Goal: Information Seeking & Learning: Learn about a topic

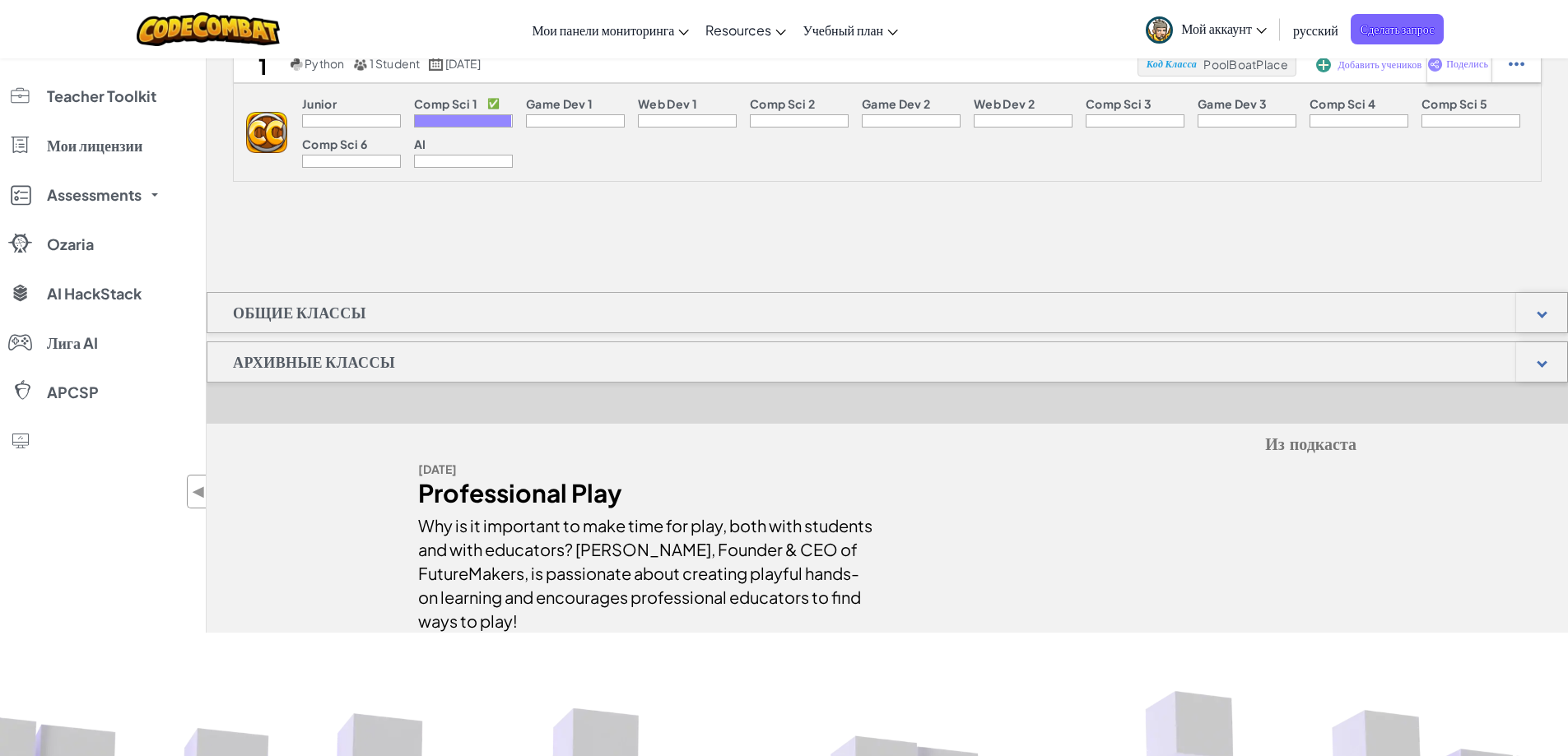
scroll to position [138, 0]
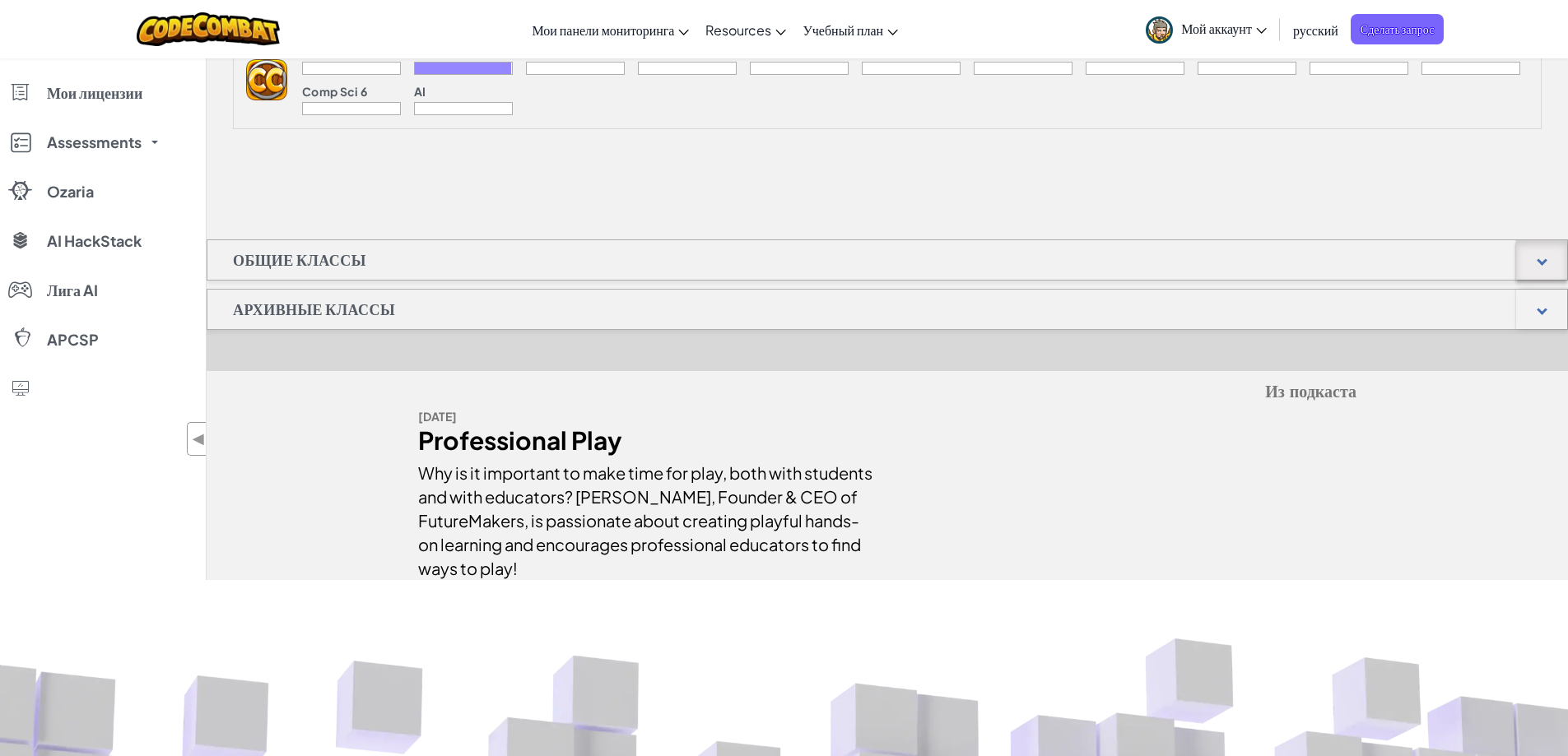
click at [1552, 258] on div at bounding box center [1542, 260] width 51 height 39
click at [1550, 256] on div at bounding box center [1542, 260] width 51 height 39
click at [1541, 310] on div at bounding box center [1543, 310] width 11 height 11
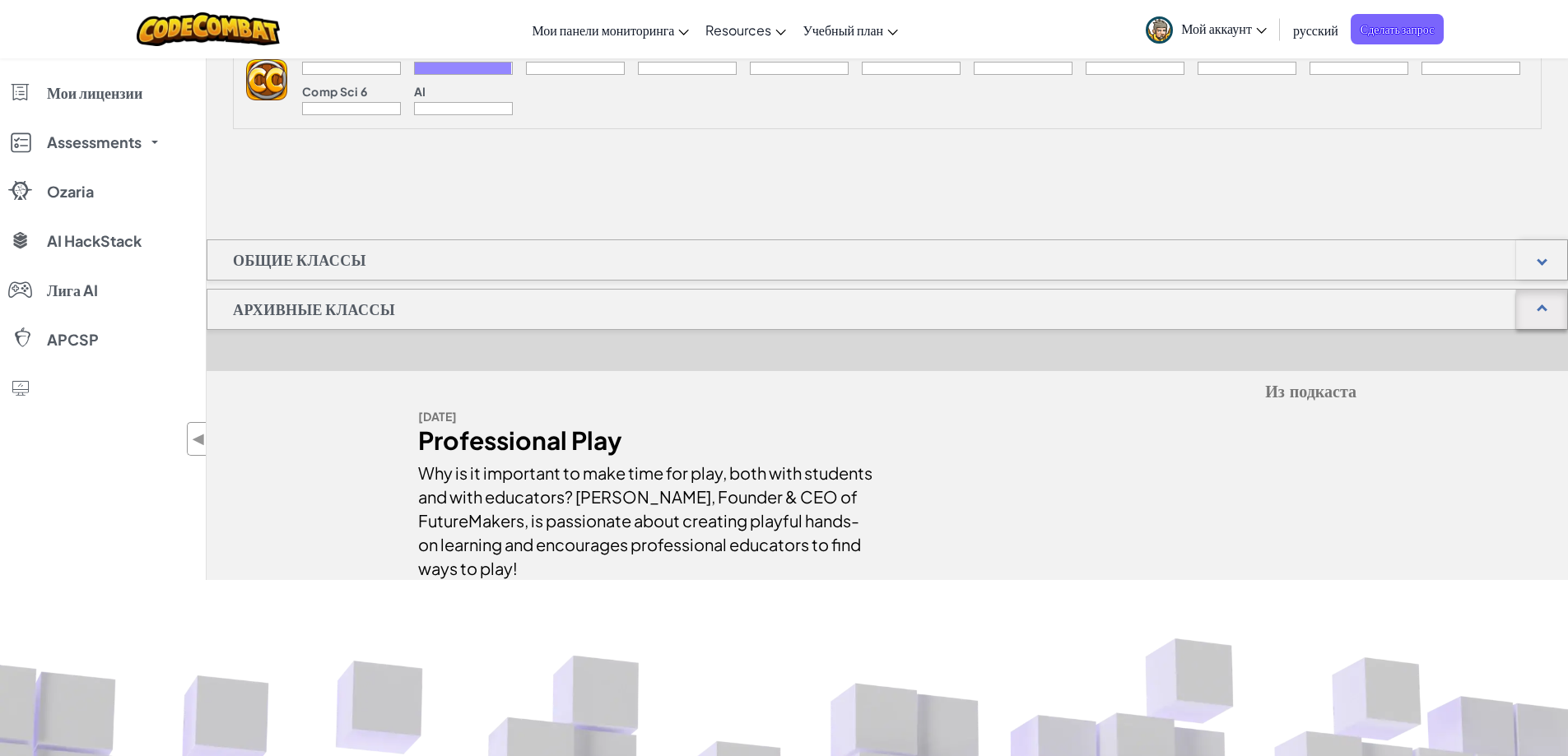
click at [1538, 311] on div at bounding box center [1543, 310] width 11 height 11
click at [1526, 315] on div at bounding box center [1542, 309] width 51 height 39
click at [1535, 313] on div at bounding box center [1542, 309] width 51 height 39
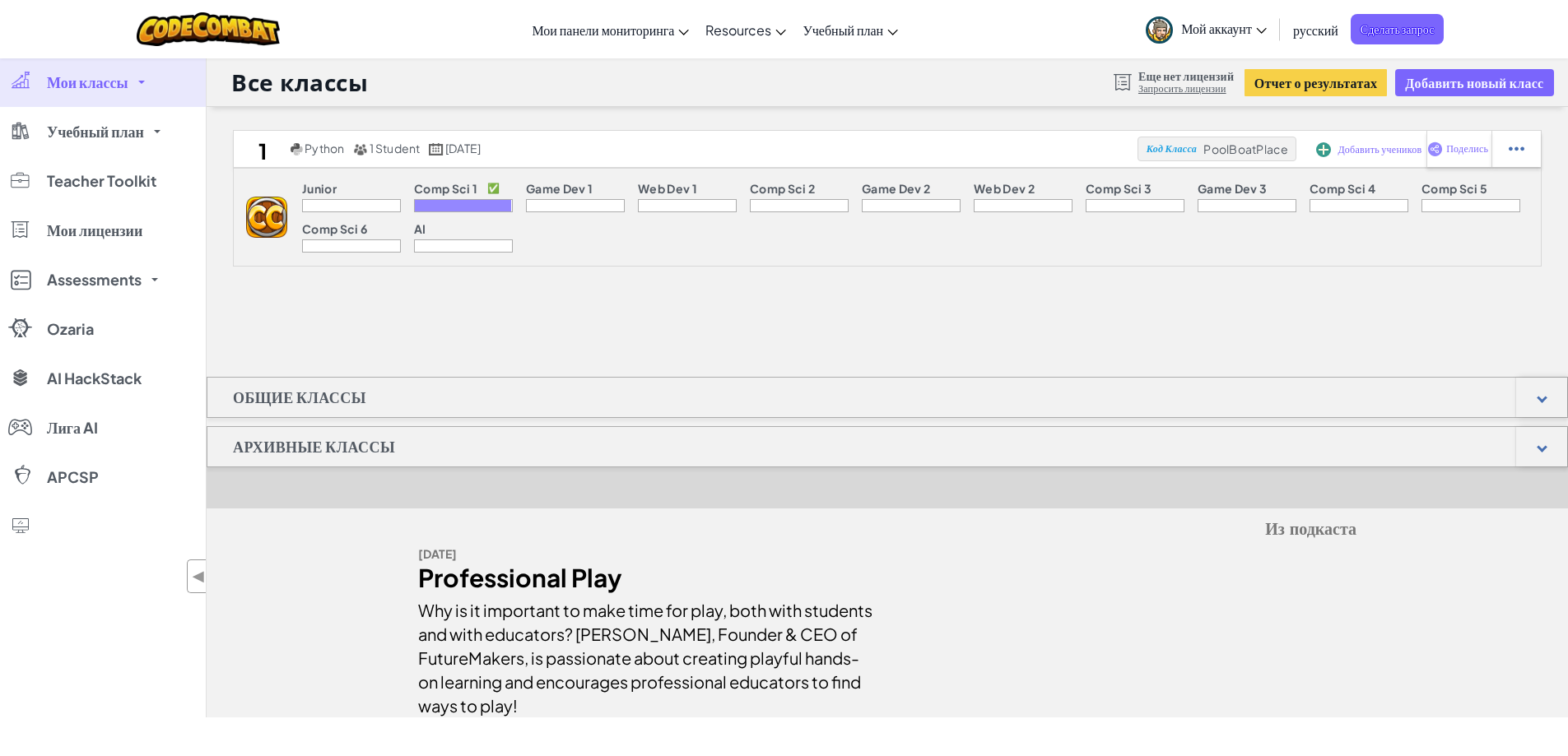
click at [460, 204] on div at bounding box center [463, 205] width 97 height 11
click at [120, 139] on span "Учебный план" at bounding box center [95, 132] width 97 height 15
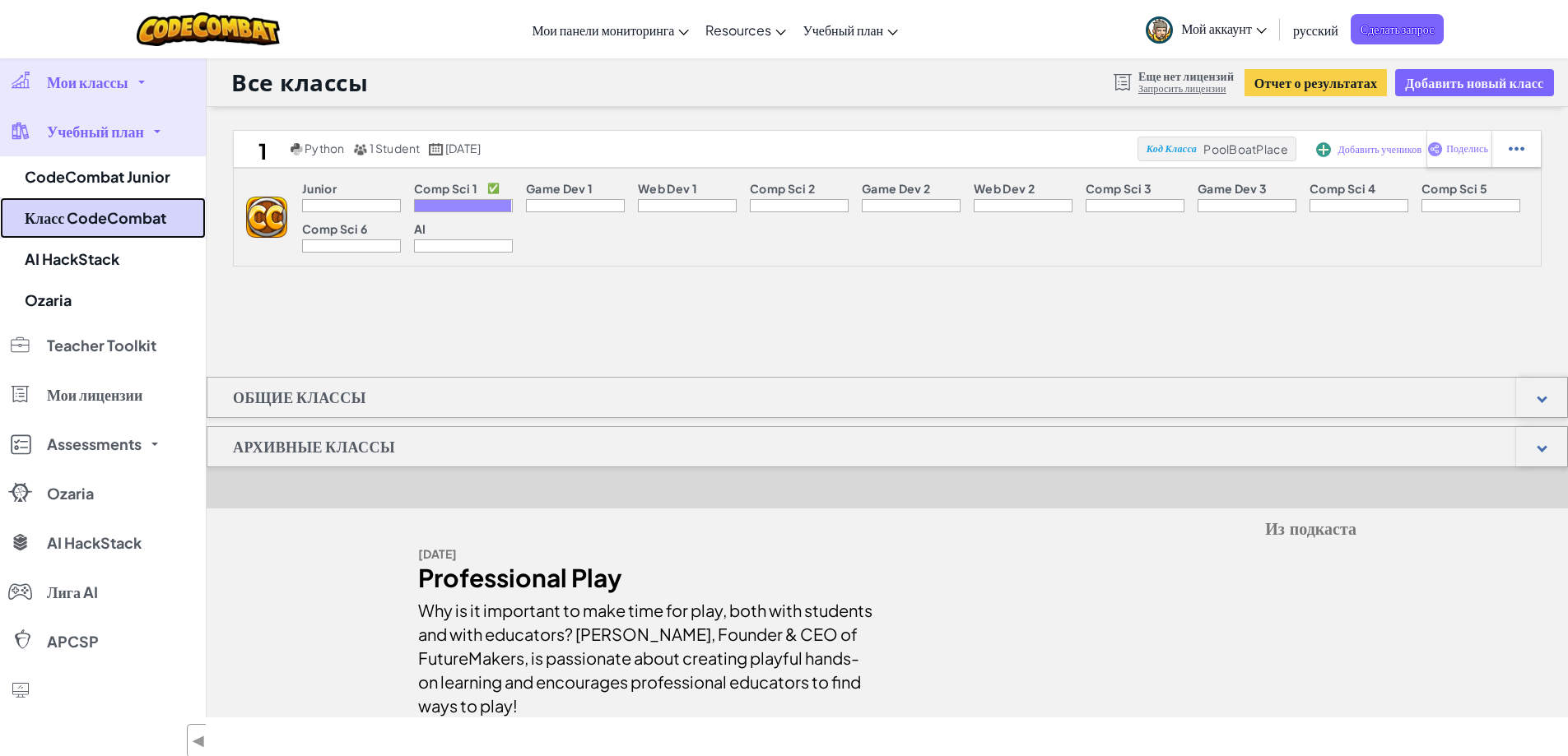
click at [123, 223] on link "Класс CodeCombat" at bounding box center [103, 218] width 206 height 41
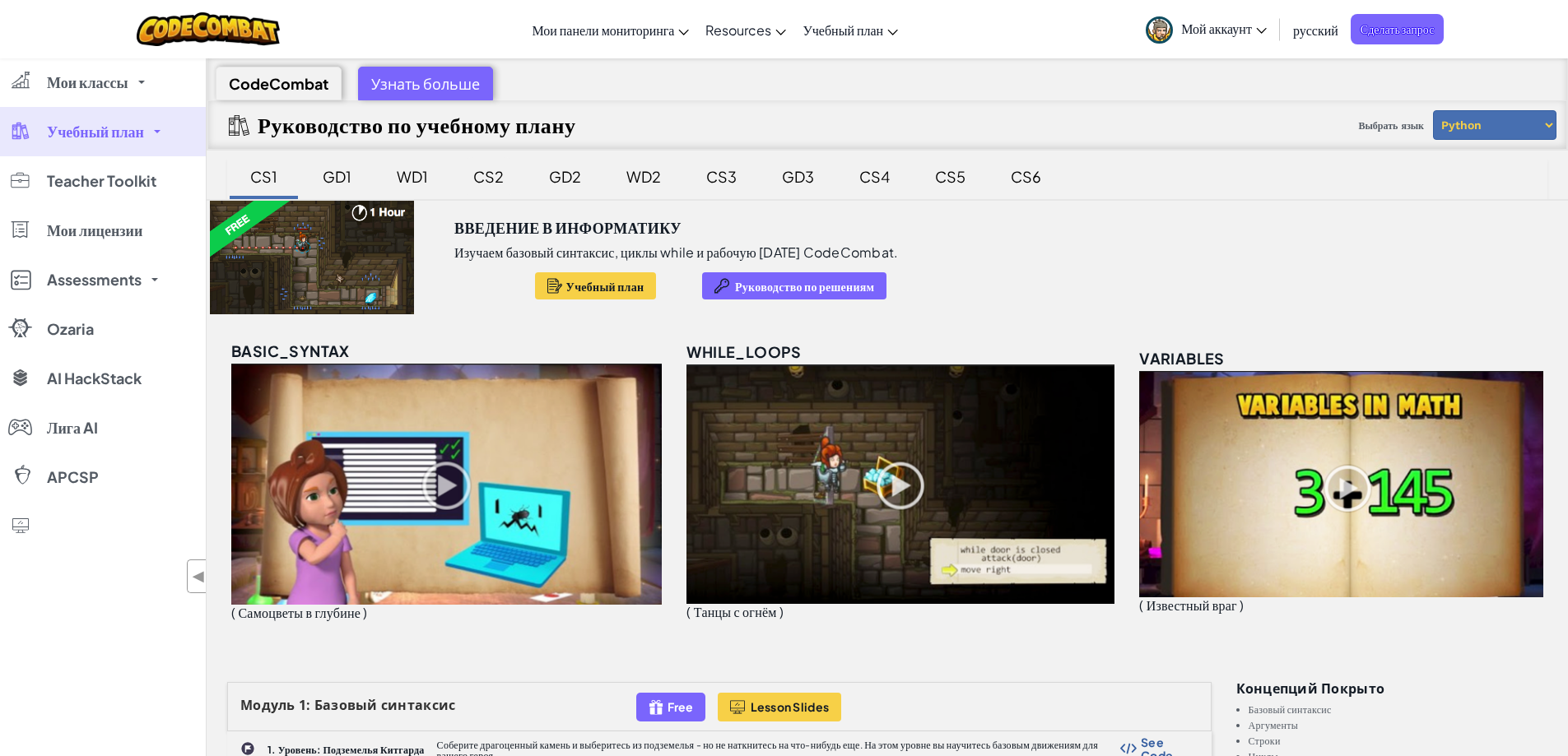
click at [489, 180] on div "CS2" at bounding box center [489, 176] width 63 height 39
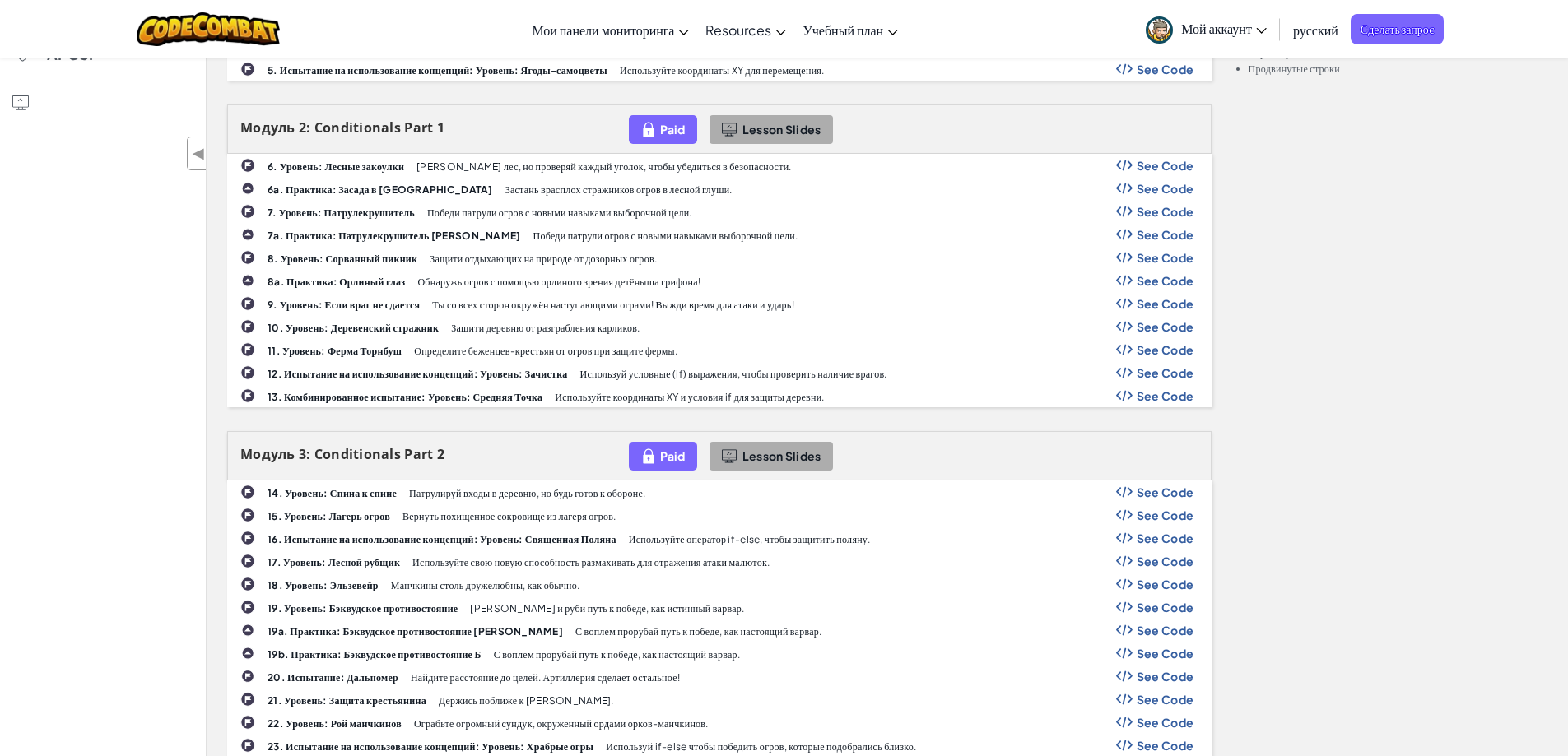
scroll to position [549, 0]
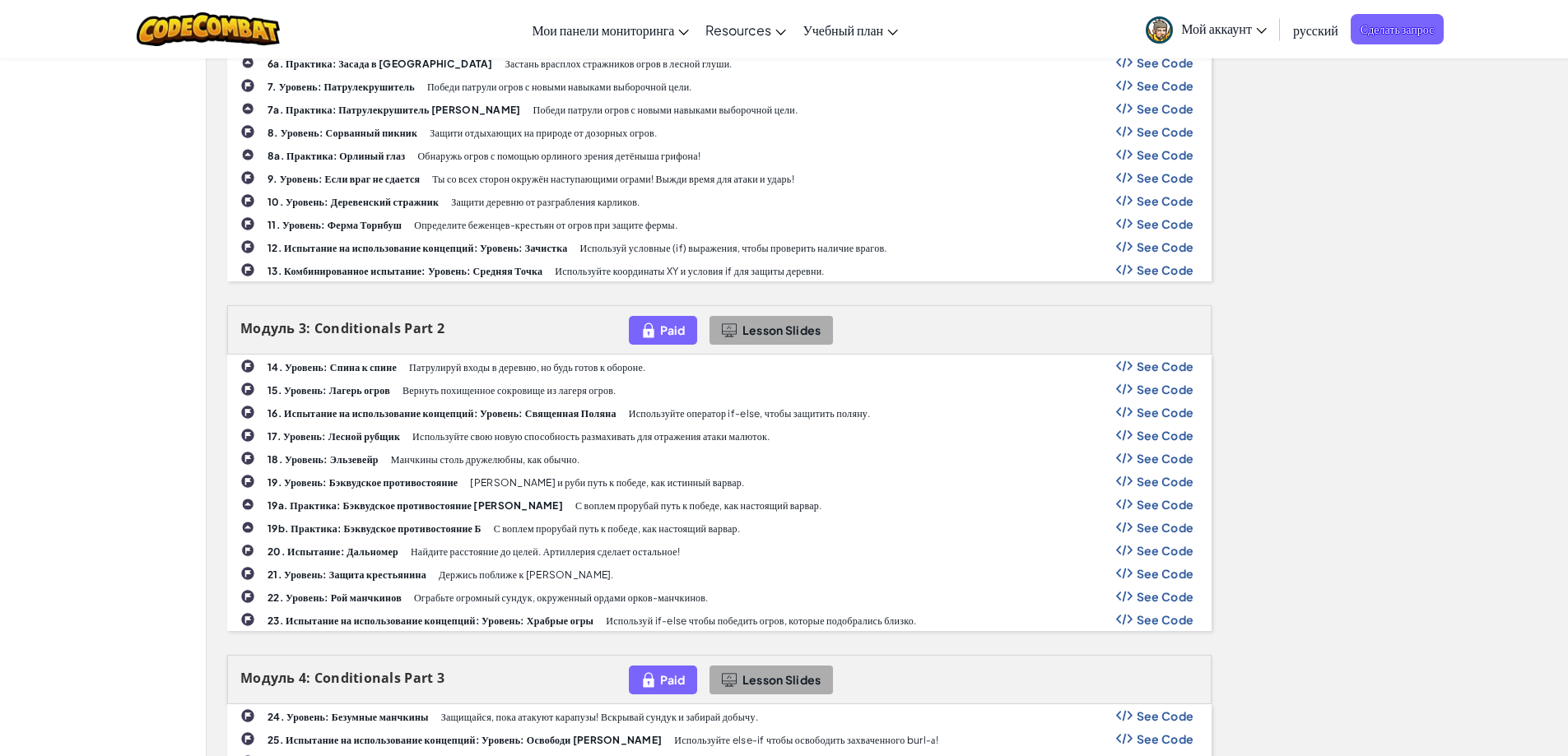
click at [374, 571] on b "21. Уровень: Защита крестьянина" at bounding box center [347, 574] width 159 height 12
click at [400, 568] on b "21. Уровень: Защита крестьянина" at bounding box center [347, 574] width 159 height 12
click at [247, 570] on img at bounding box center [247, 573] width 15 height 15
click at [1168, 553] on span "See Code" at bounding box center [1166, 550] width 58 height 13
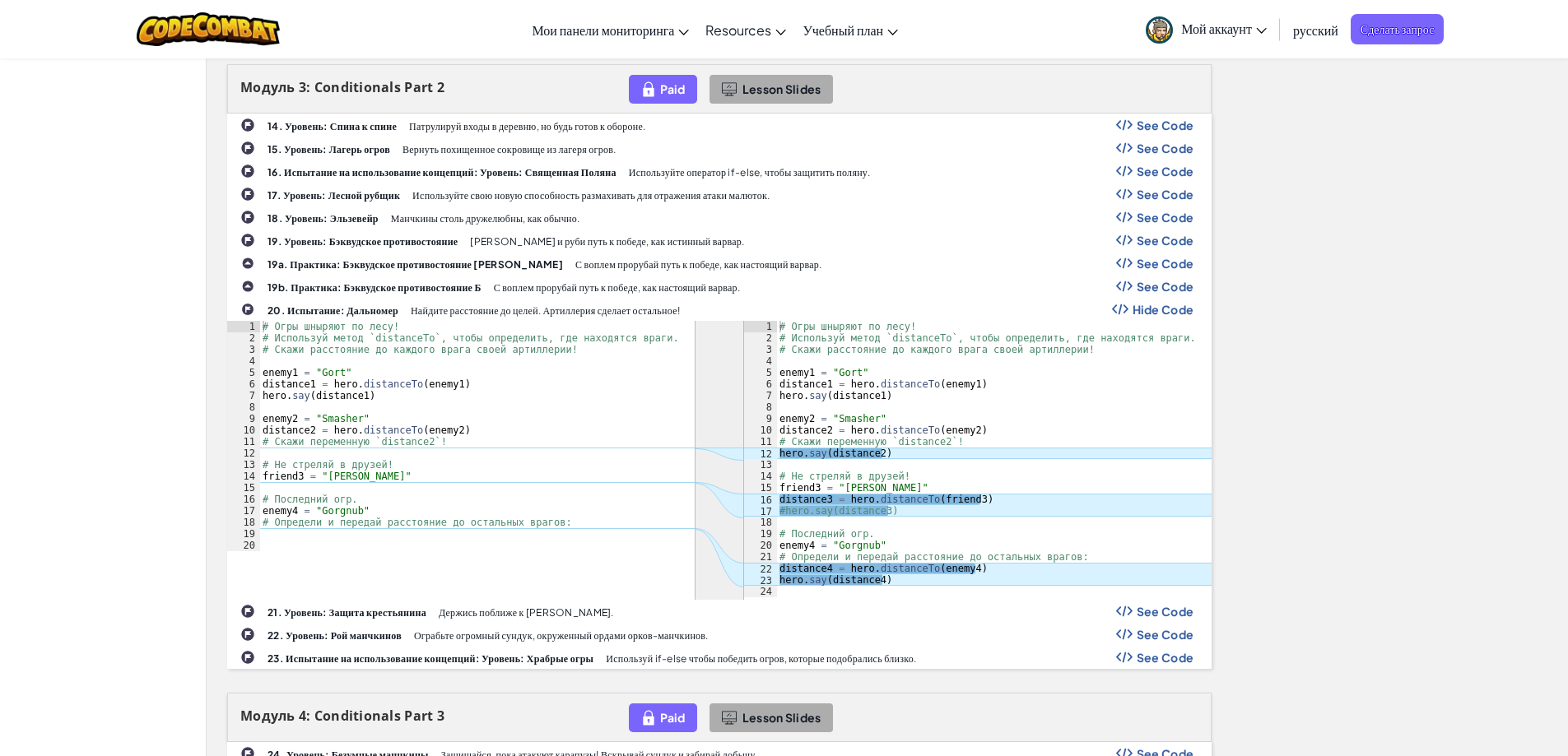
scroll to position [823, 0]
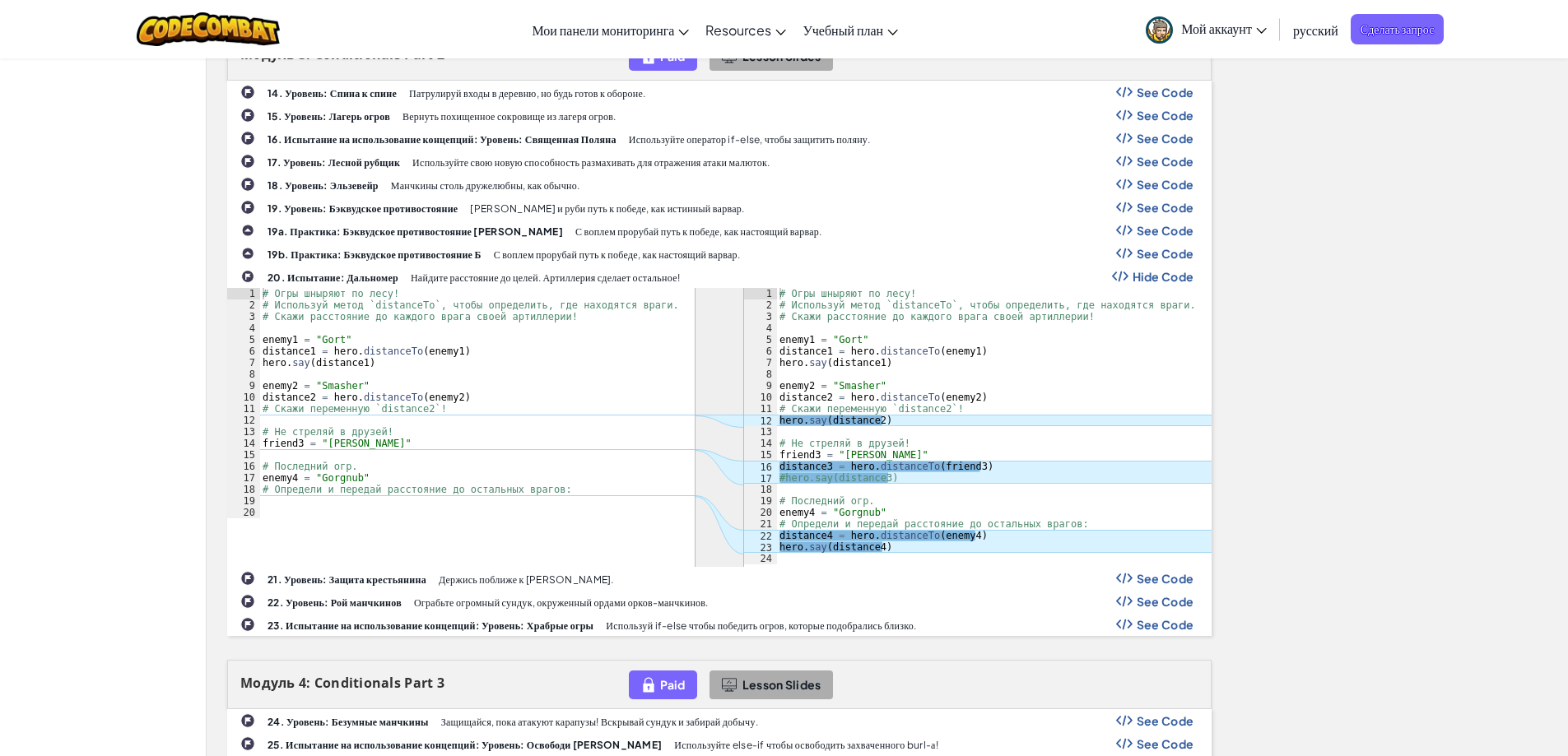
click at [1359, 325] on div "Модуль 1: Coordinate Systems Paid Lesson Slides 1. Уровень: Защита лесной равни…" at bounding box center [887, 752] width 1345 height 2473
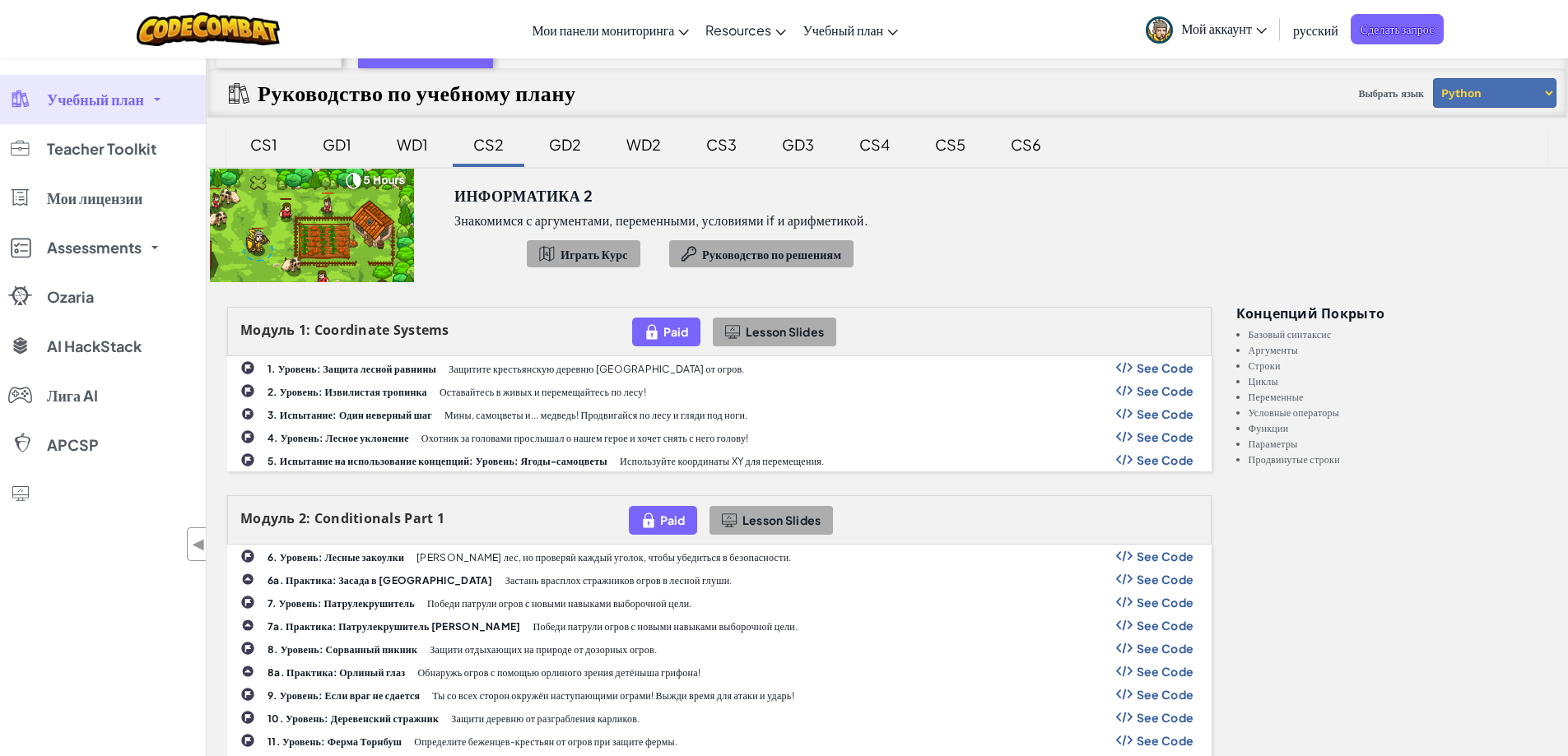
scroll to position [0, 0]
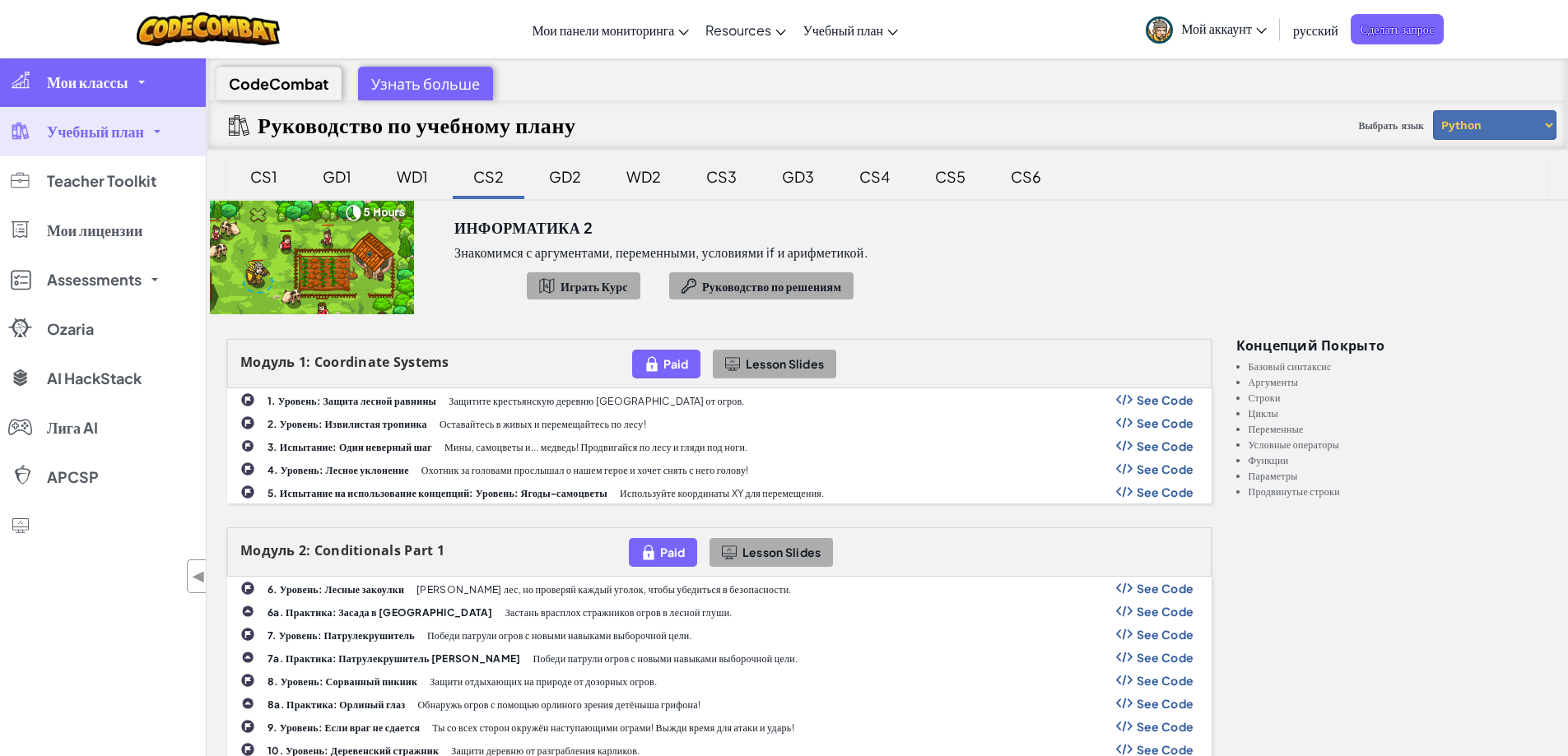
click at [126, 80] on span "Мои классы" at bounding box center [87, 82] width 82 height 15
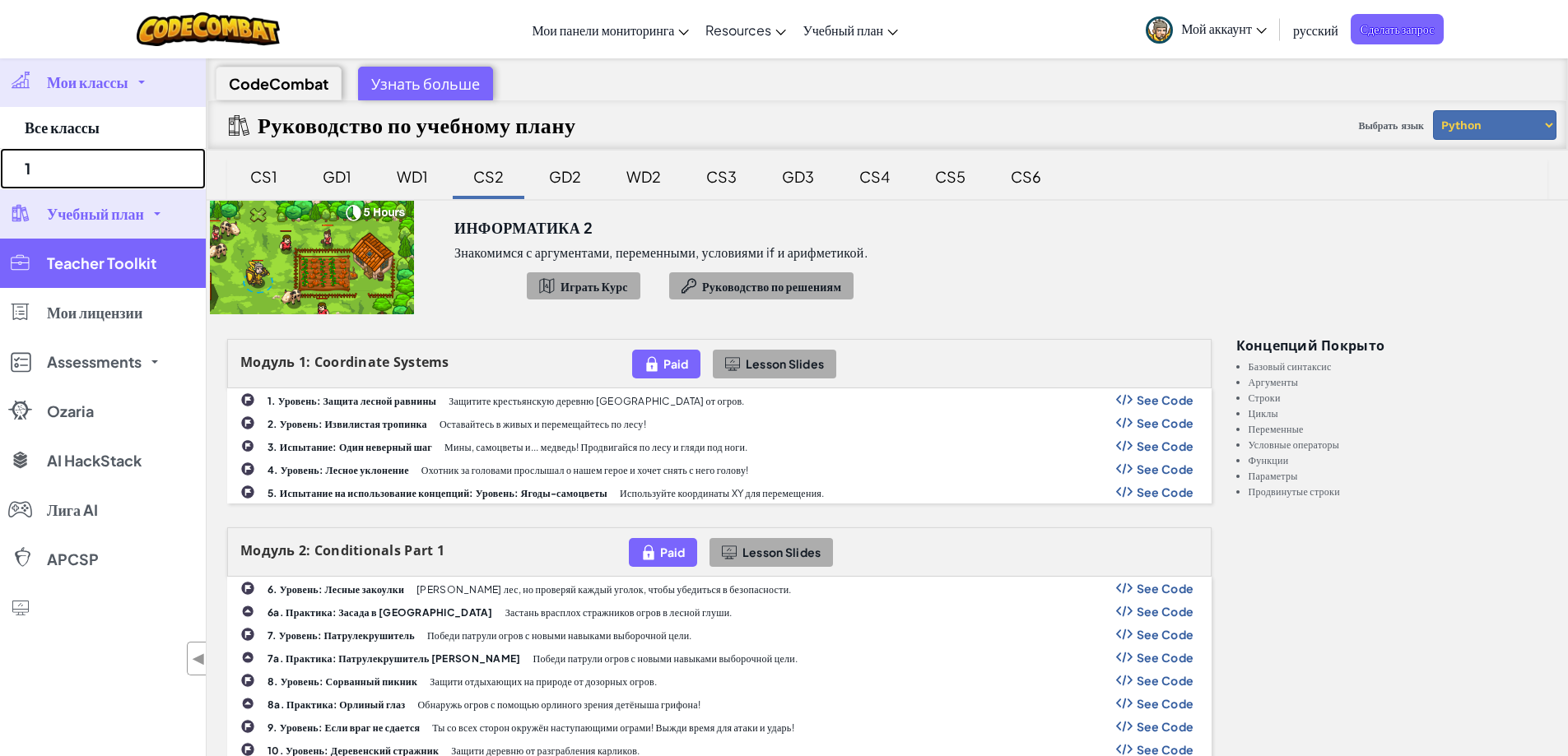
click at [69, 160] on link "1" at bounding box center [103, 168] width 206 height 41
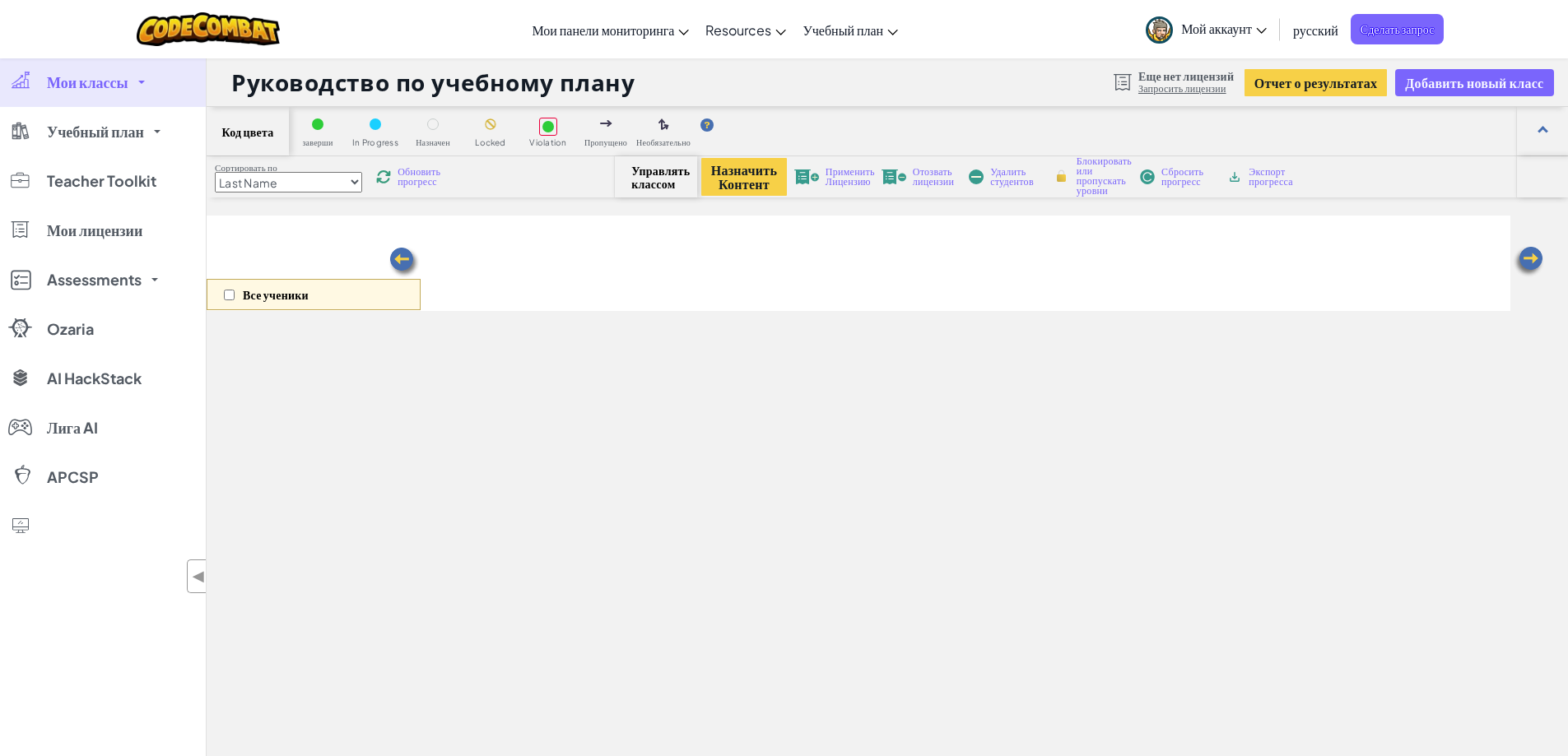
select select "560f1a9f22961295f9427742"
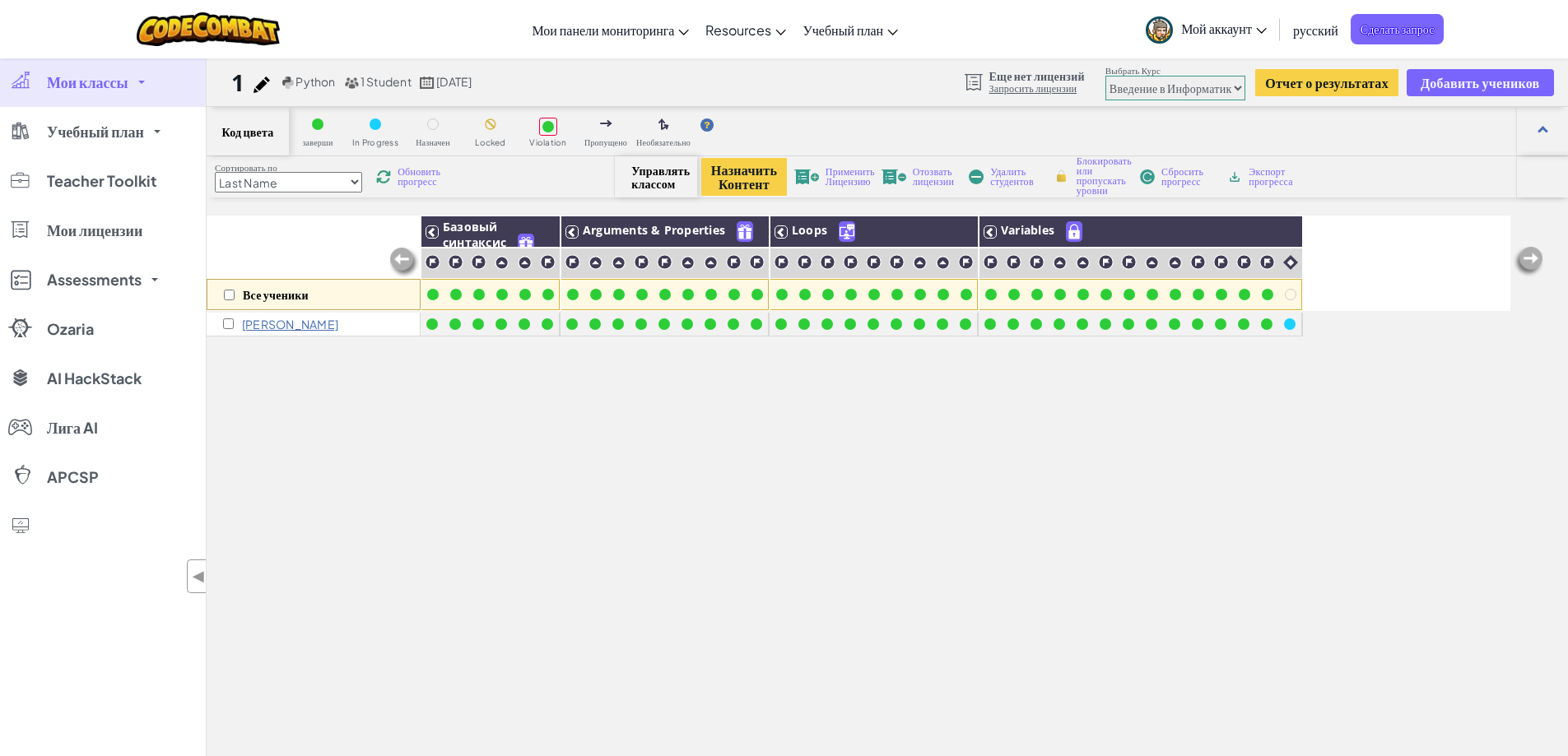
click at [656, 175] on span "Управлять классом" at bounding box center [655, 177] width 48 height 26
click at [652, 180] on span "Управлять классом" at bounding box center [655, 177] width 48 height 26
click at [104, 176] on span "Teacher Toolkit" at bounding box center [101, 181] width 110 height 15
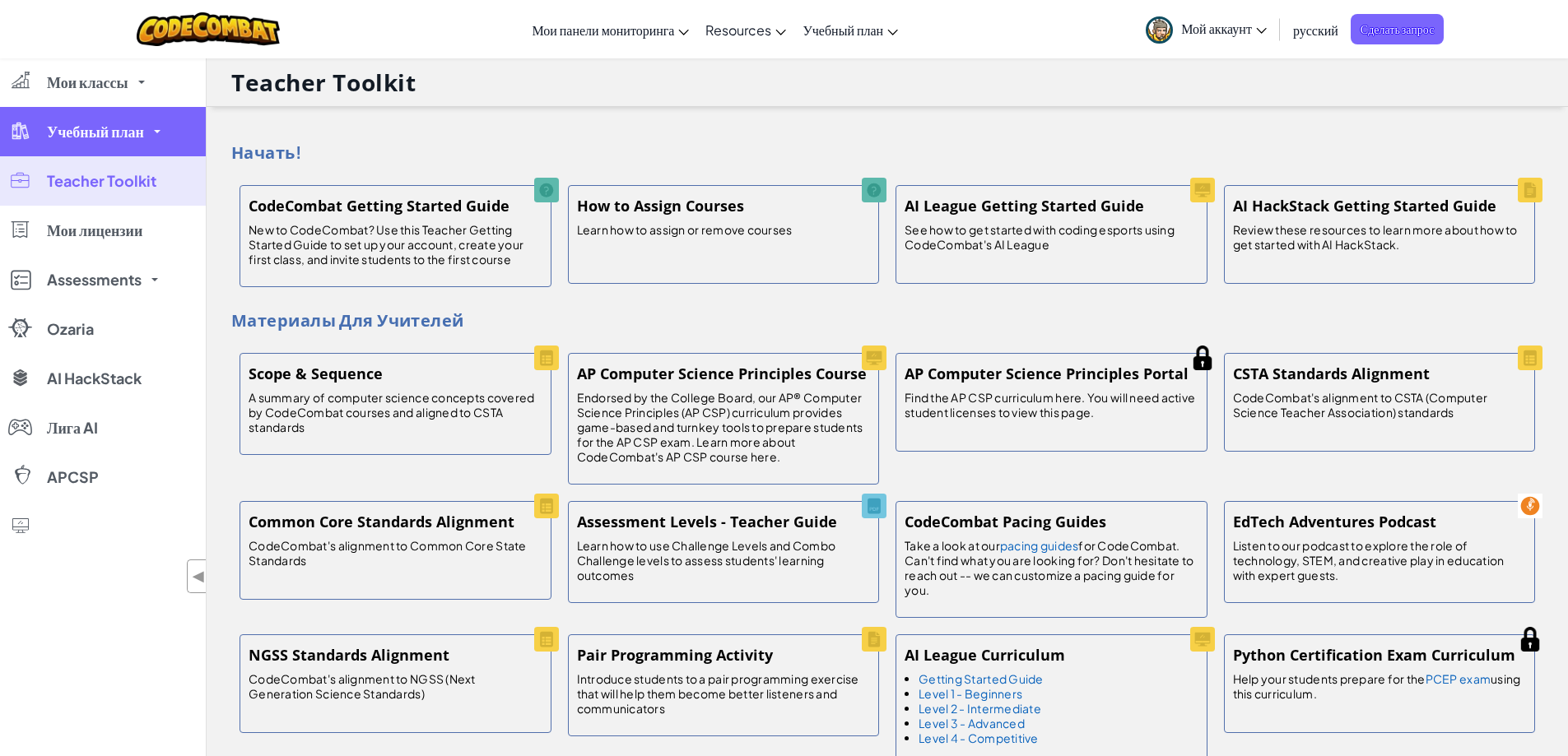
click at [104, 143] on link "Учебный план" at bounding box center [103, 132] width 206 height 49
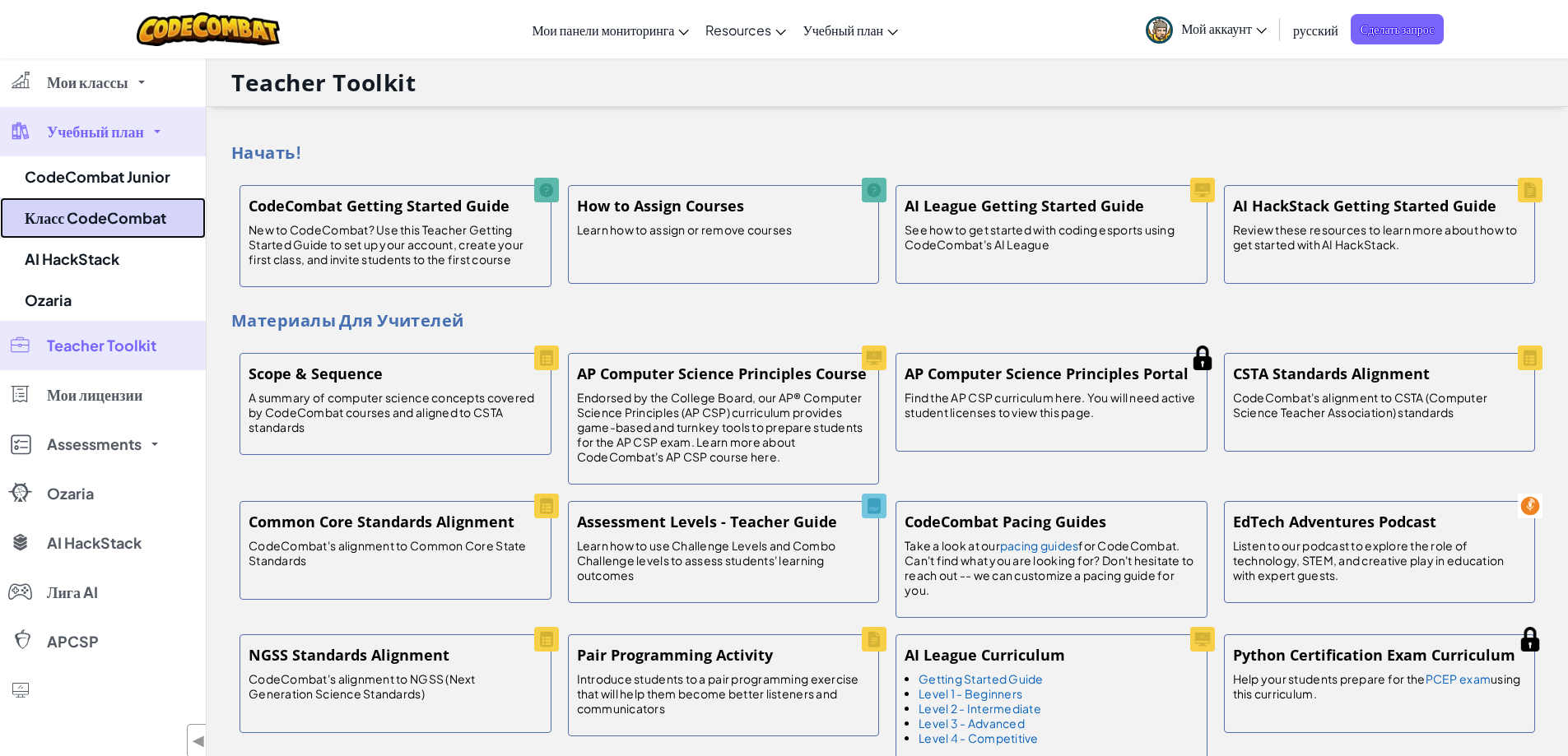
click at [114, 209] on link "Класс CodeCombat" at bounding box center [103, 218] width 206 height 41
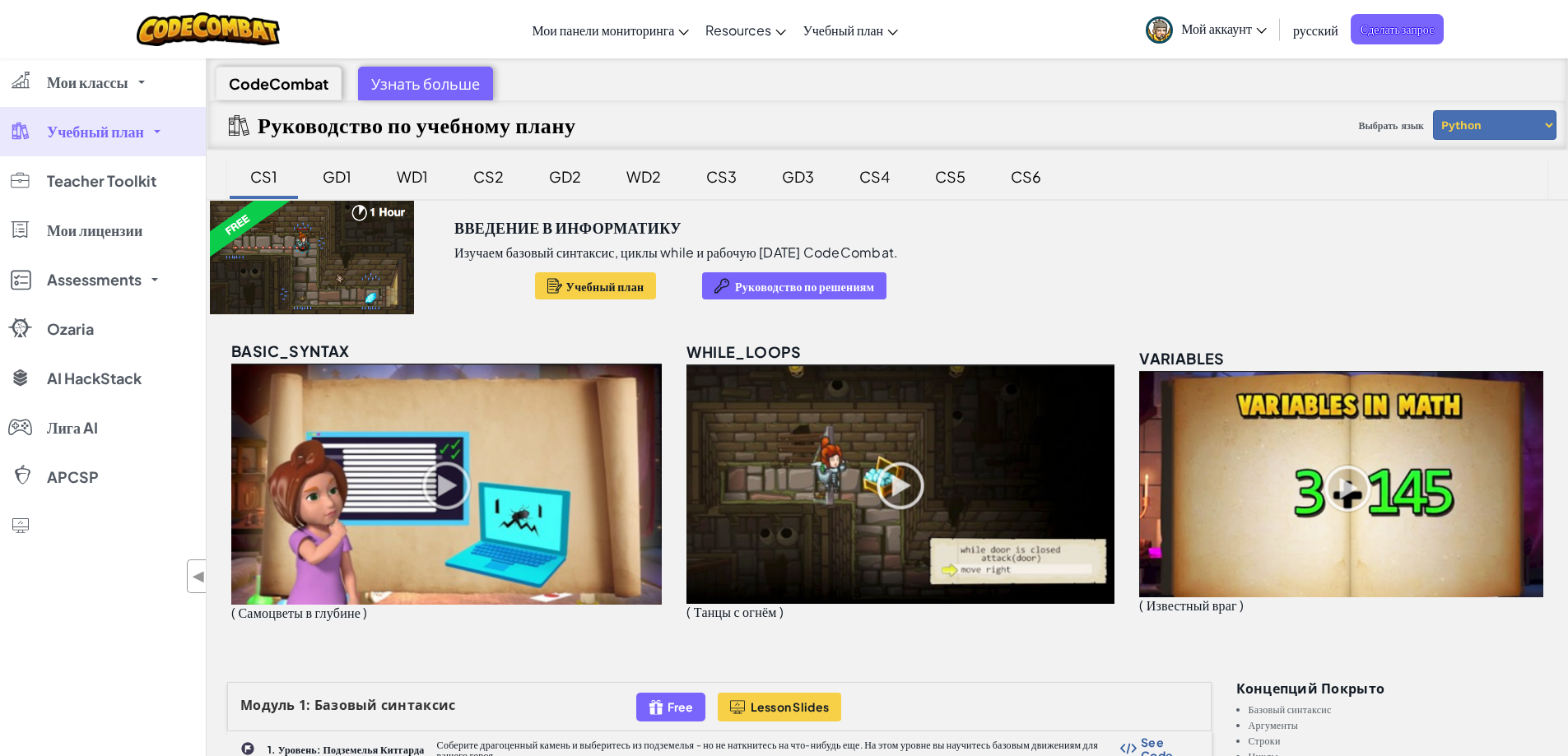
click at [493, 170] on div "CS2" at bounding box center [489, 176] width 63 height 39
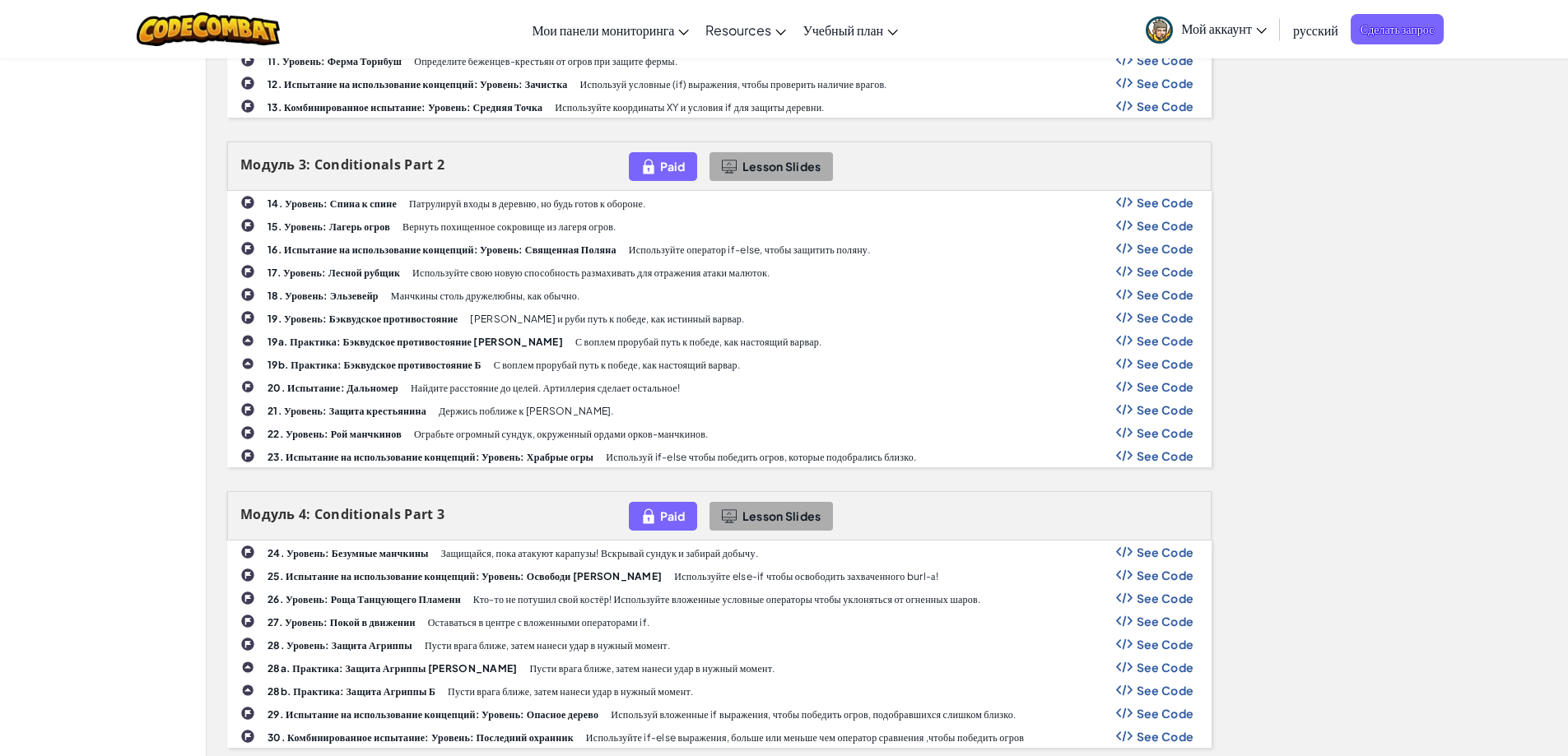
scroll to position [823, 0]
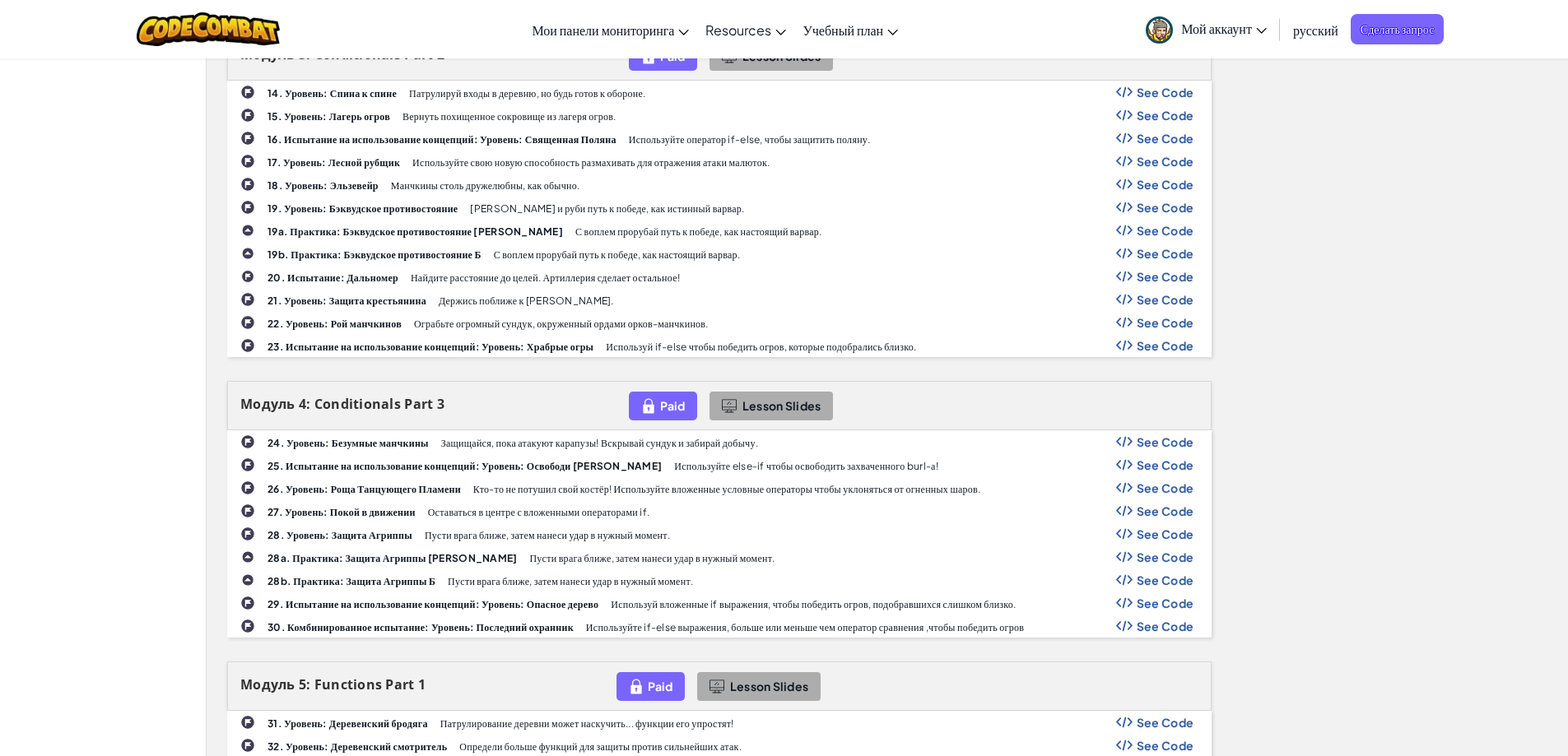
click at [1175, 303] on span "See Code" at bounding box center [1166, 299] width 58 height 13
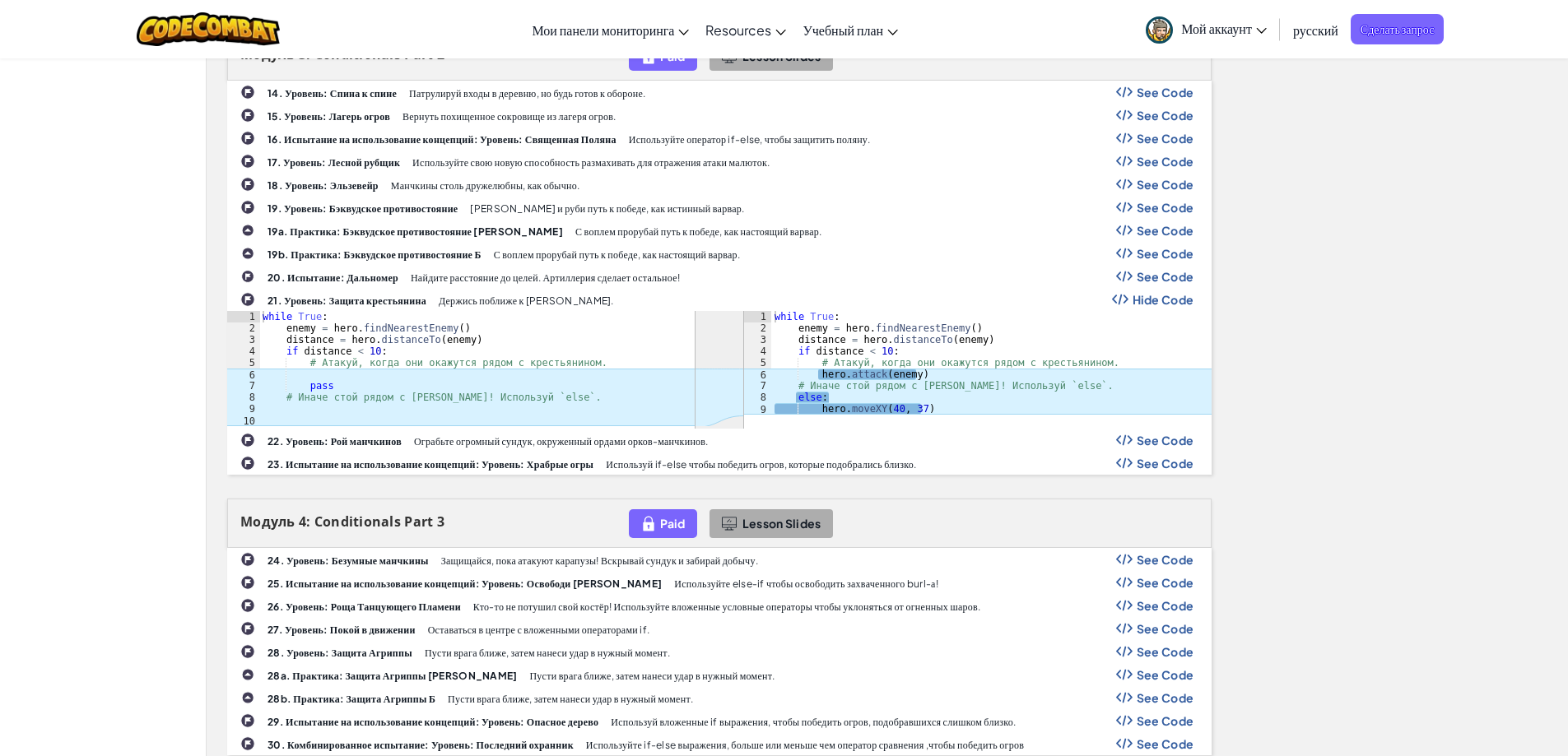
click at [247, 294] on img at bounding box center [247, 299] width 15 height 15
click at [1378, 302] on div "Модуль 1: Coordinate Systems Paid Lesson Slides 1. Уровень: Защита лесной равни…" at bounding box center [887, 672] width 1345 height 2312
click at [1157, 302] on span "Hide Code" at bounding box center [1163, 299] width 61 height 13
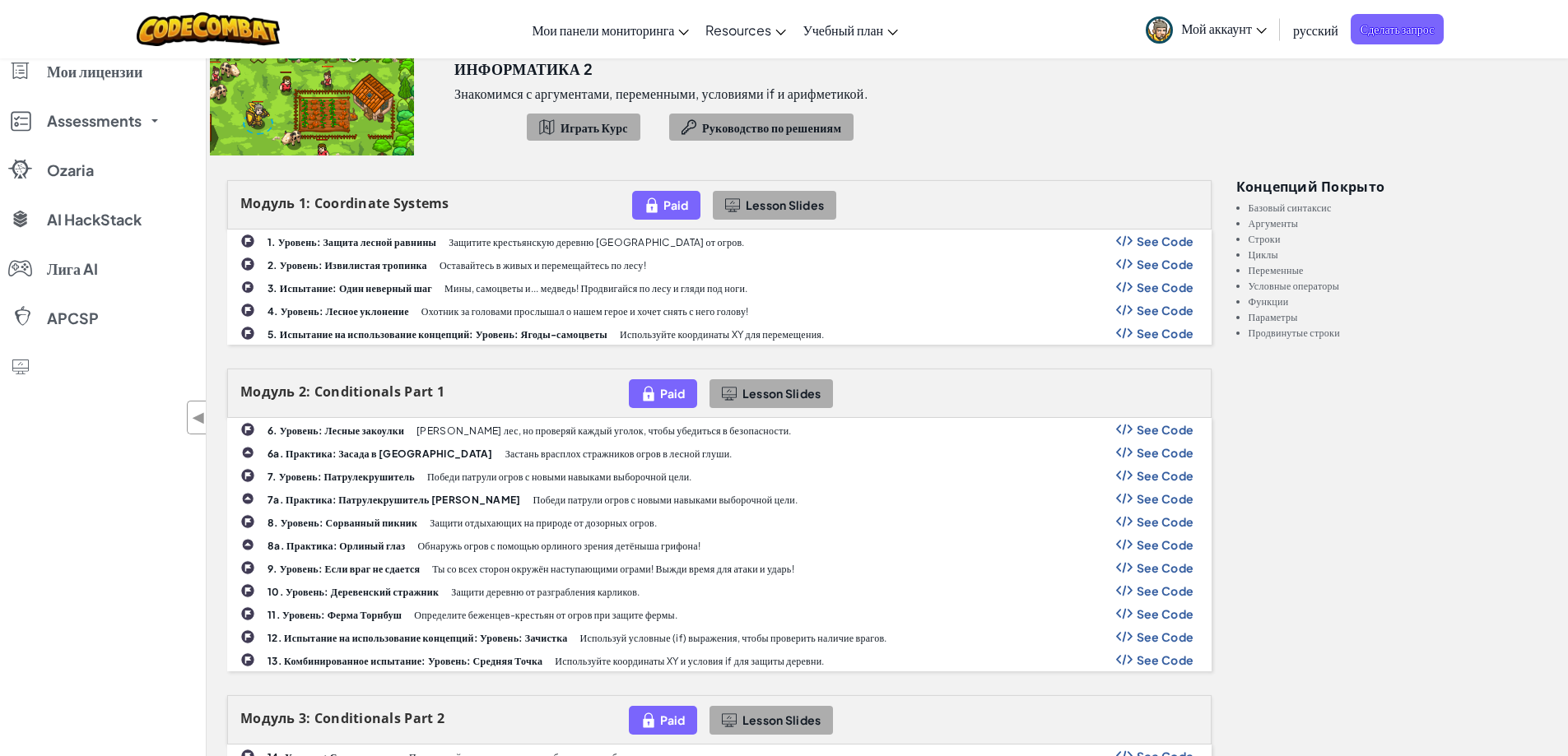
scroll to position [0, 0]
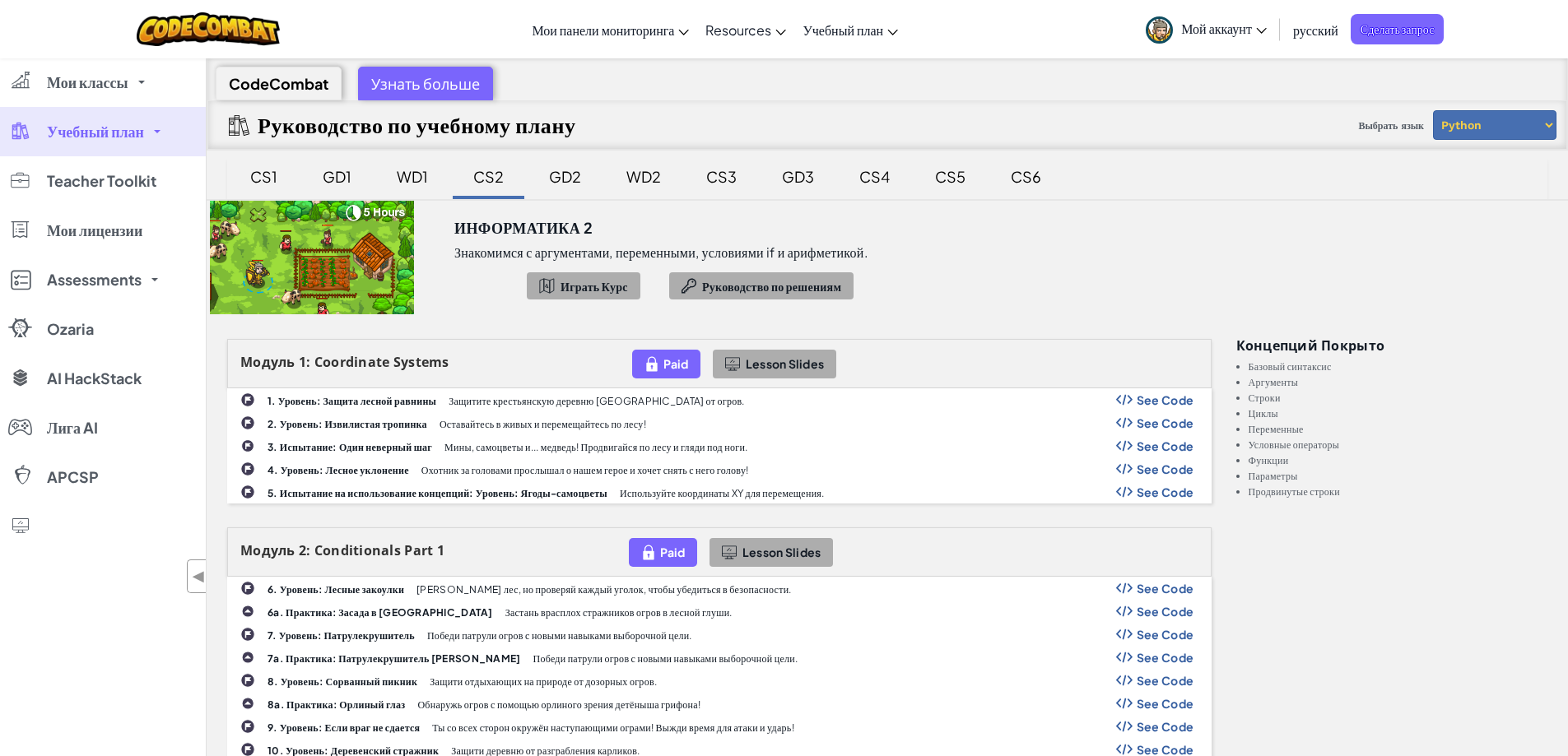
click at [300, 75] on div "CodeCombat" at bounding box center [279, 83] width 126 height 33
click at [286, 89] on div "CodeCombat" at bounding box center [279, 83] width 126 height 33
drag, startPoint x: 435, startPoint y: 82, endPoint x: 444, endPoint y: 87, distance: 10.3
click at [437, 83] on div "Узнать больше" at bounding box center [426, 83] width 135 height 33
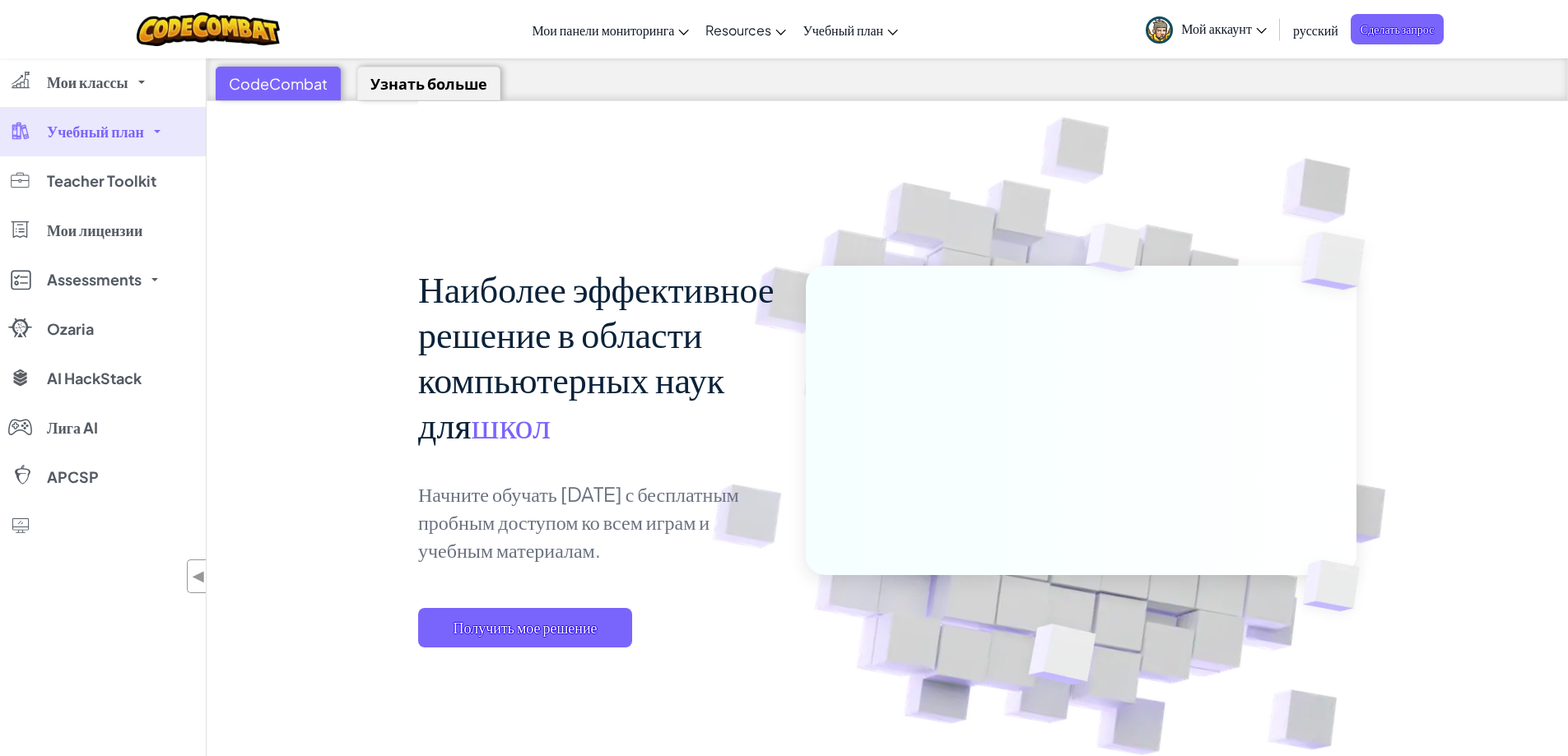
drag, startPoint x: 300, startPoint y: 67, endPoint x: 283, endPoint y: 102, distance: 38.9
click at [283, 84] on div "CodeCombat" at bounding box center [278, 83] width 125 height 33
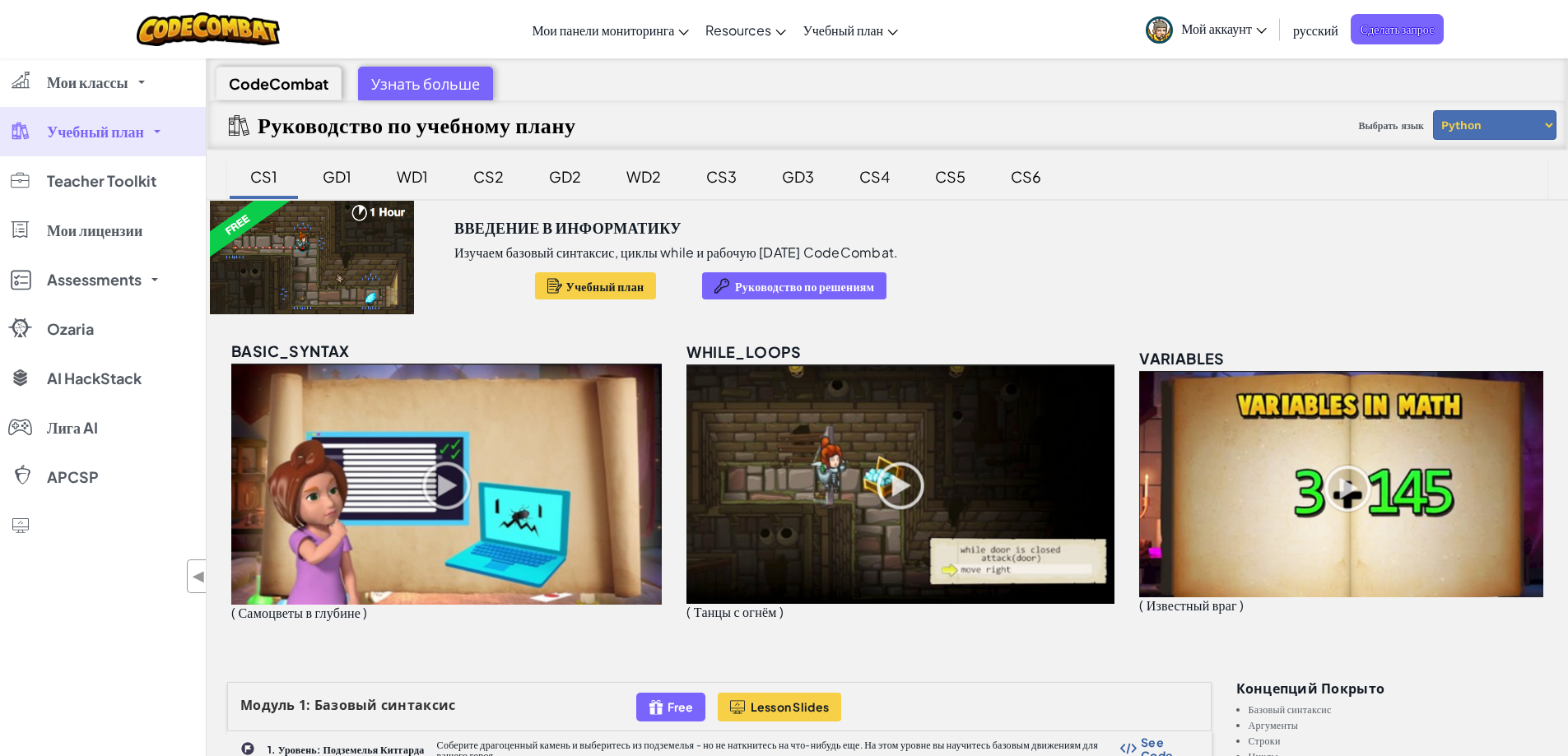
click at [109, 126] on span "Учебный план" at bounding box center [95, 132] width 97 height 15
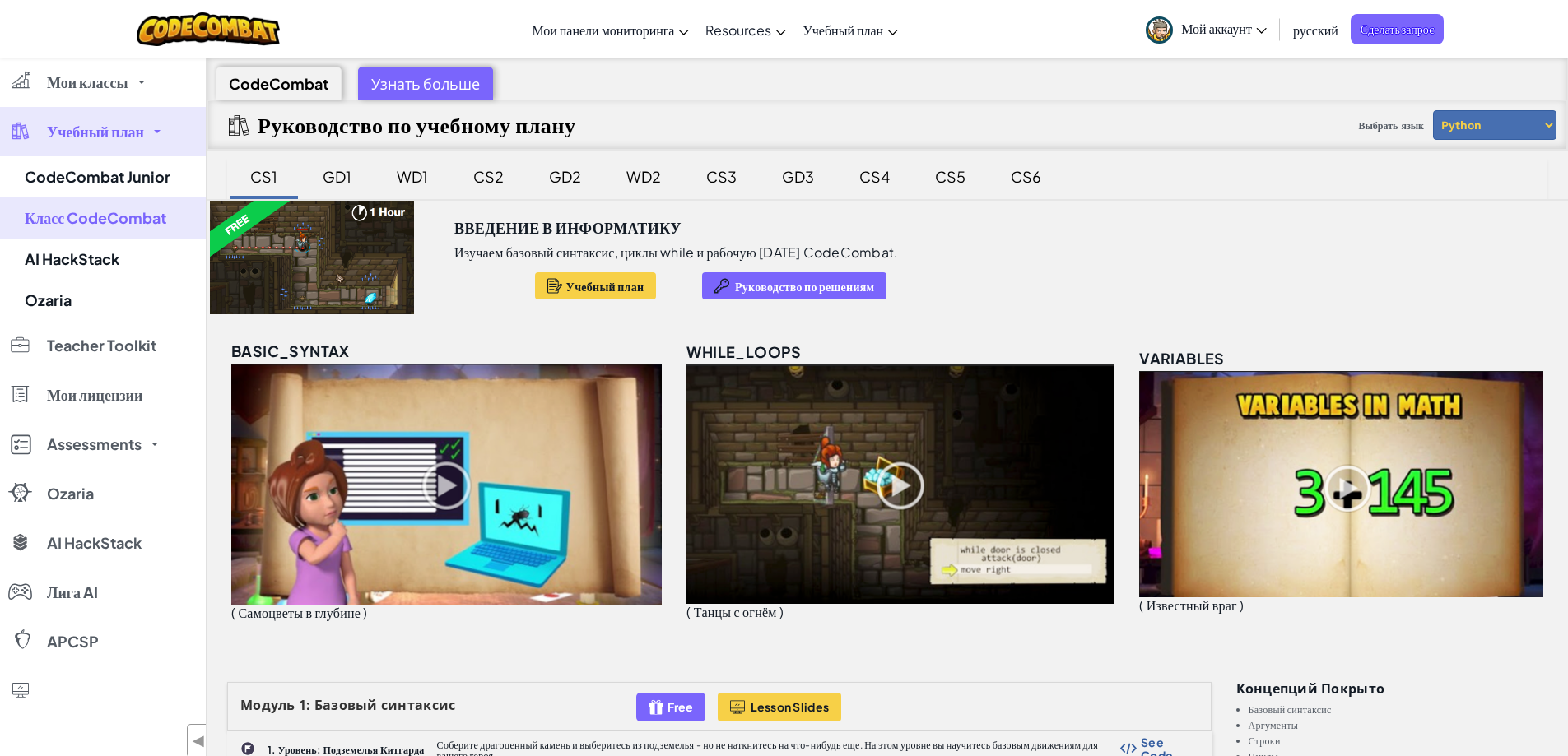
click at [135, 120] on link "Учебный план" at bounding box center [103, 132] width 206 height 49
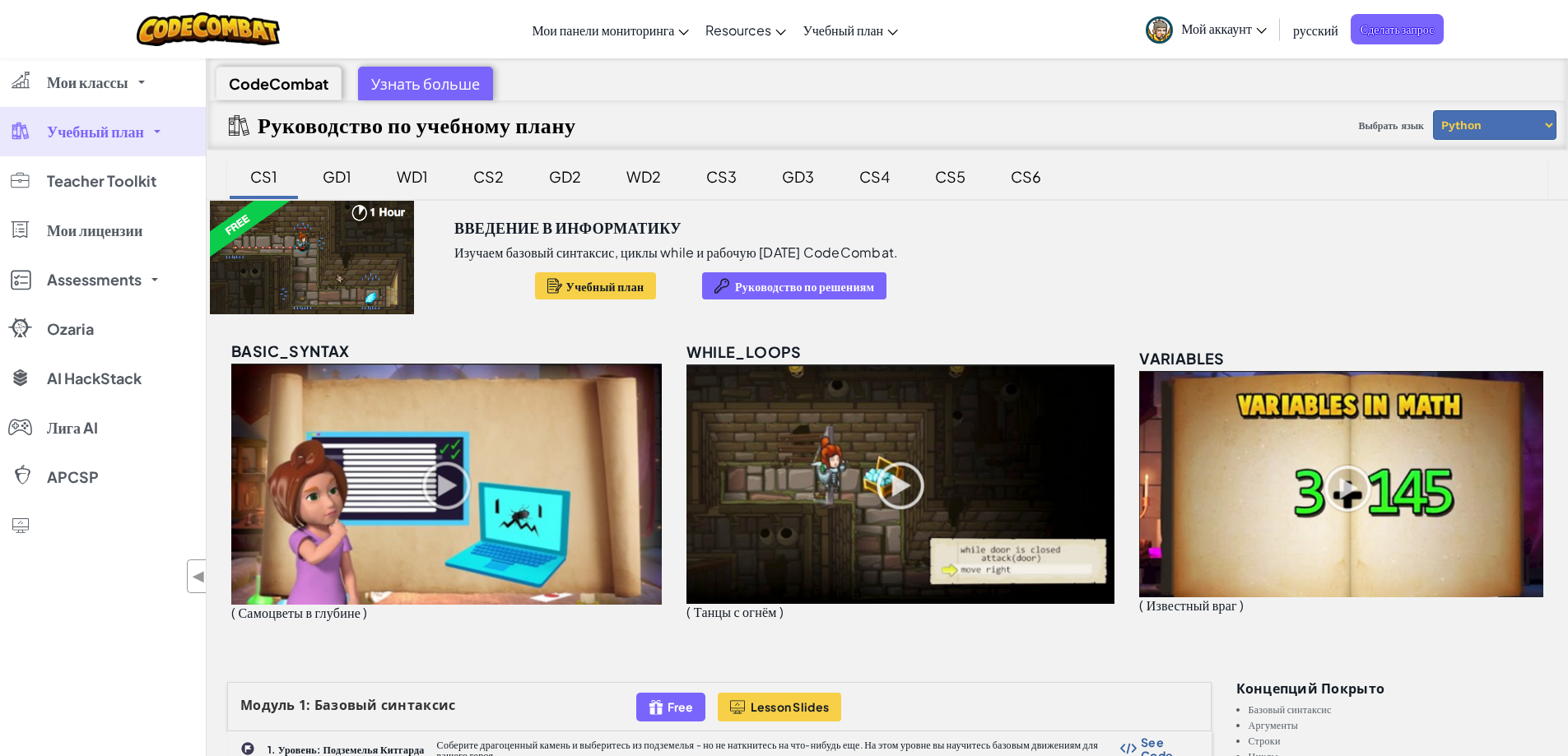
click at [140, 120] on link "Учебный план" at bounding box center [103, 132] width 206 height 49
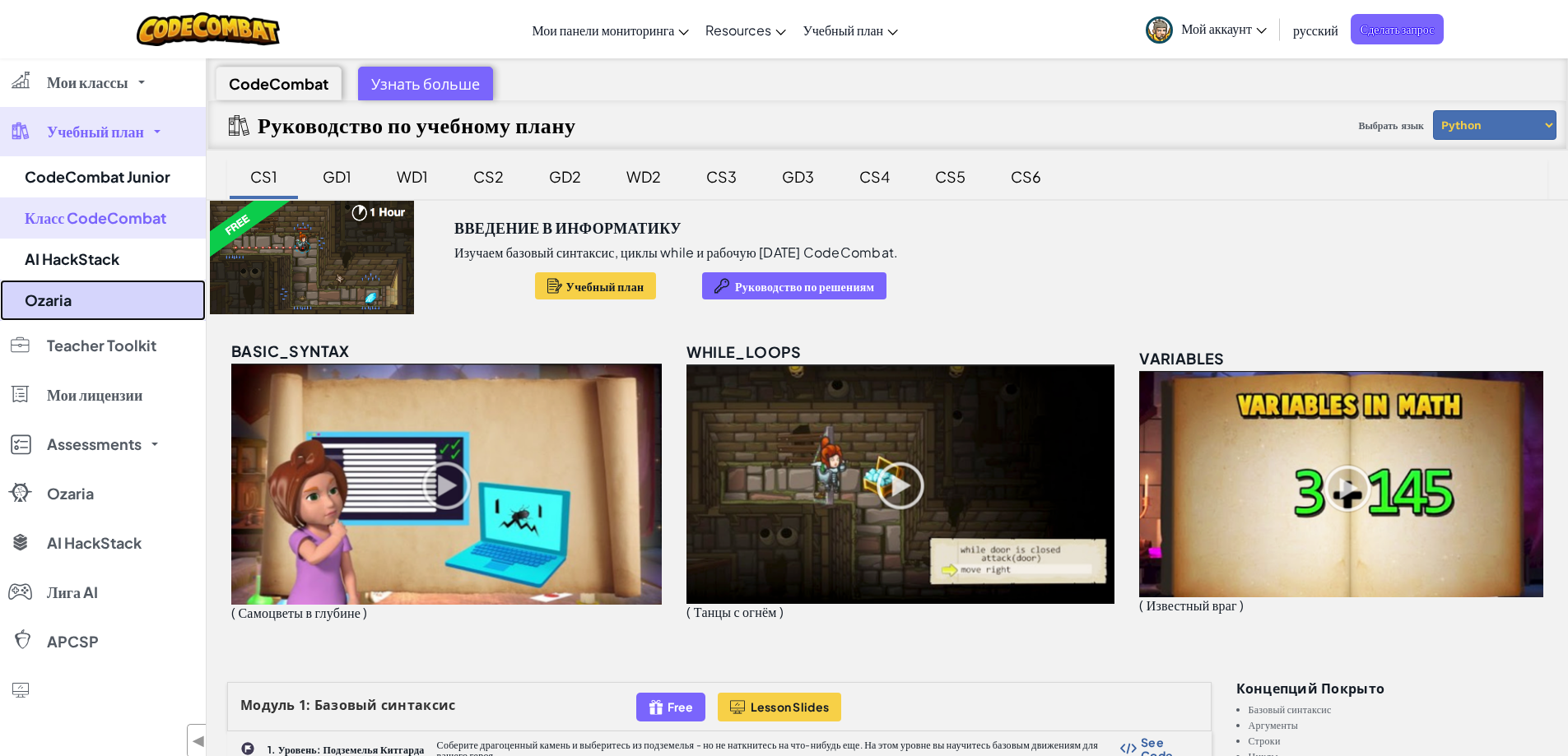
click at [111, 306] on link "Ozaria" at bounding box center [103, 300] width 206 height 41
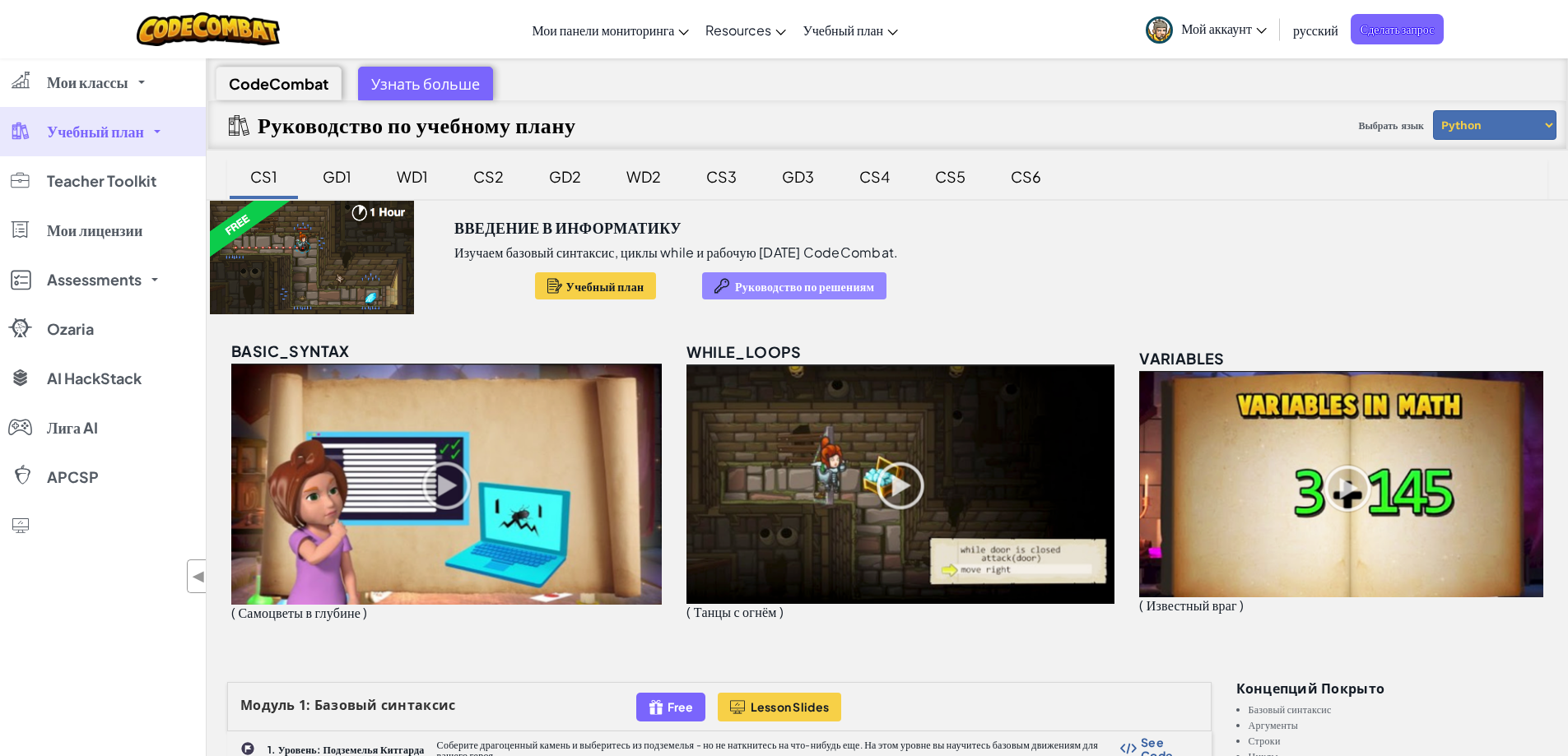
click at [791, 283] on span "Руководство по решениям" at bounding box center [805, 286] width 140 height 13
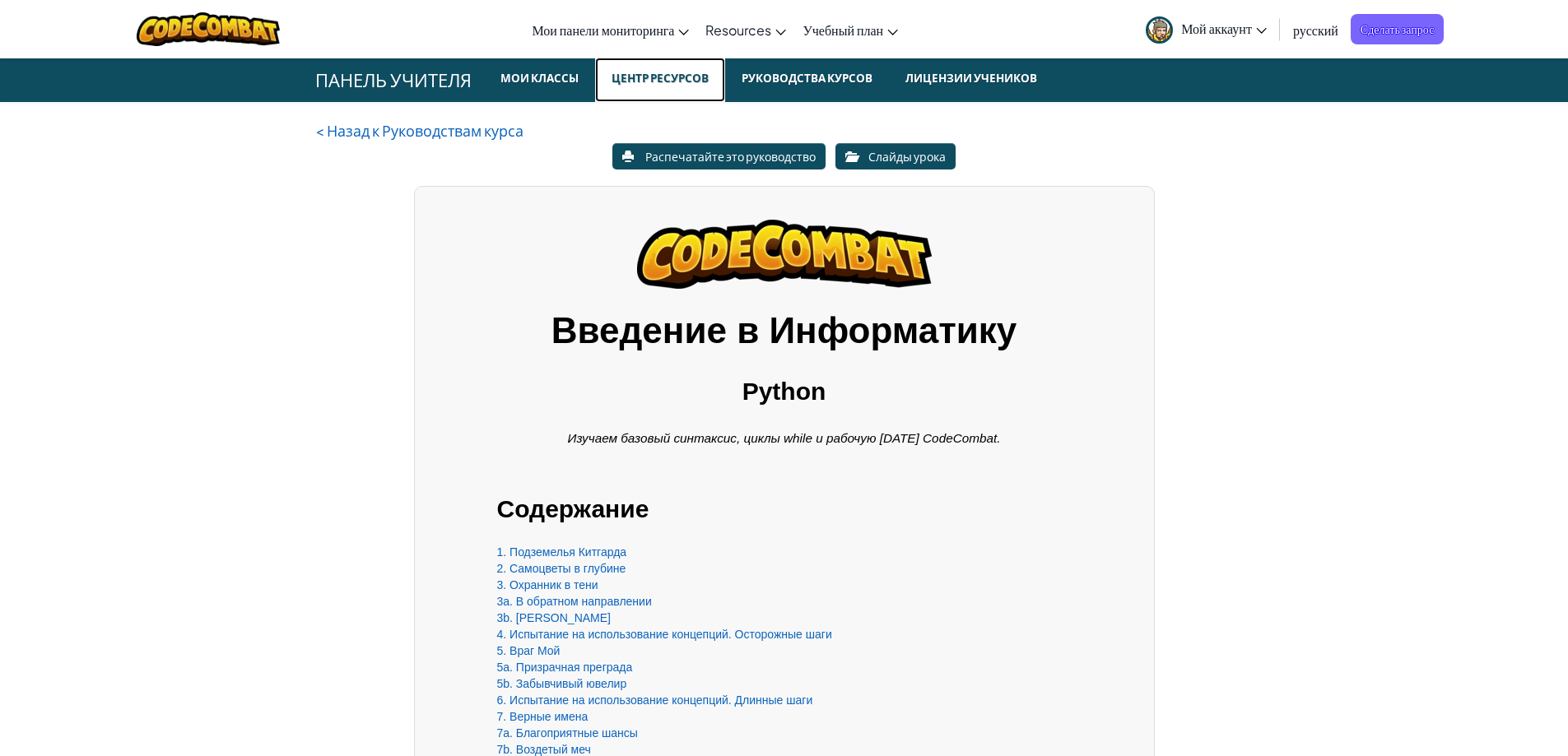
click at [662, 75] on small "Центр ресурсов" at bounding box center [661, 78] width 111 height 20
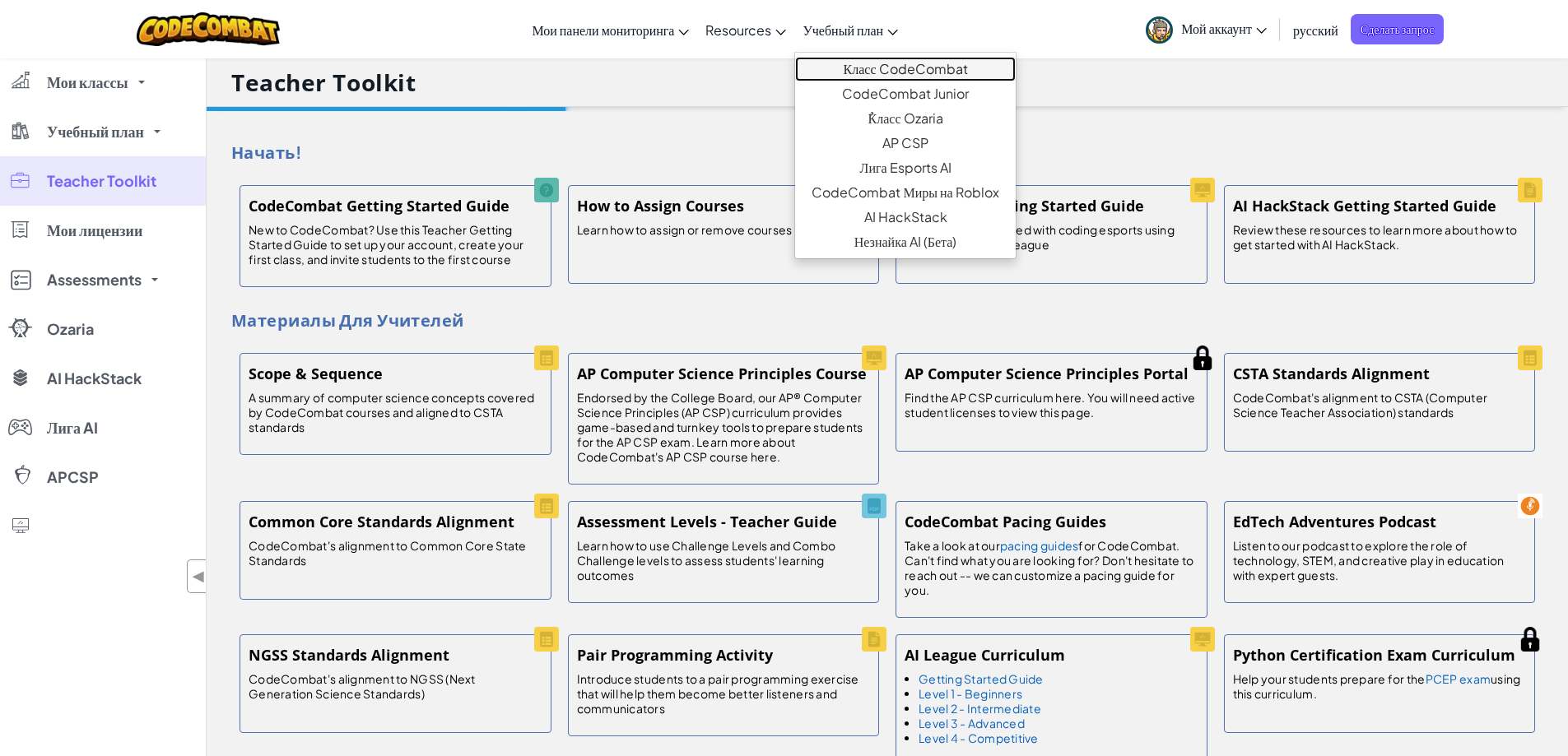
click at [890, 68] on link "Класс CodeCombat" at bounding box center [905, 69] width 219 height 25
